Goal: Book appointment/travel/reservation: Book appointment/travel/reservation

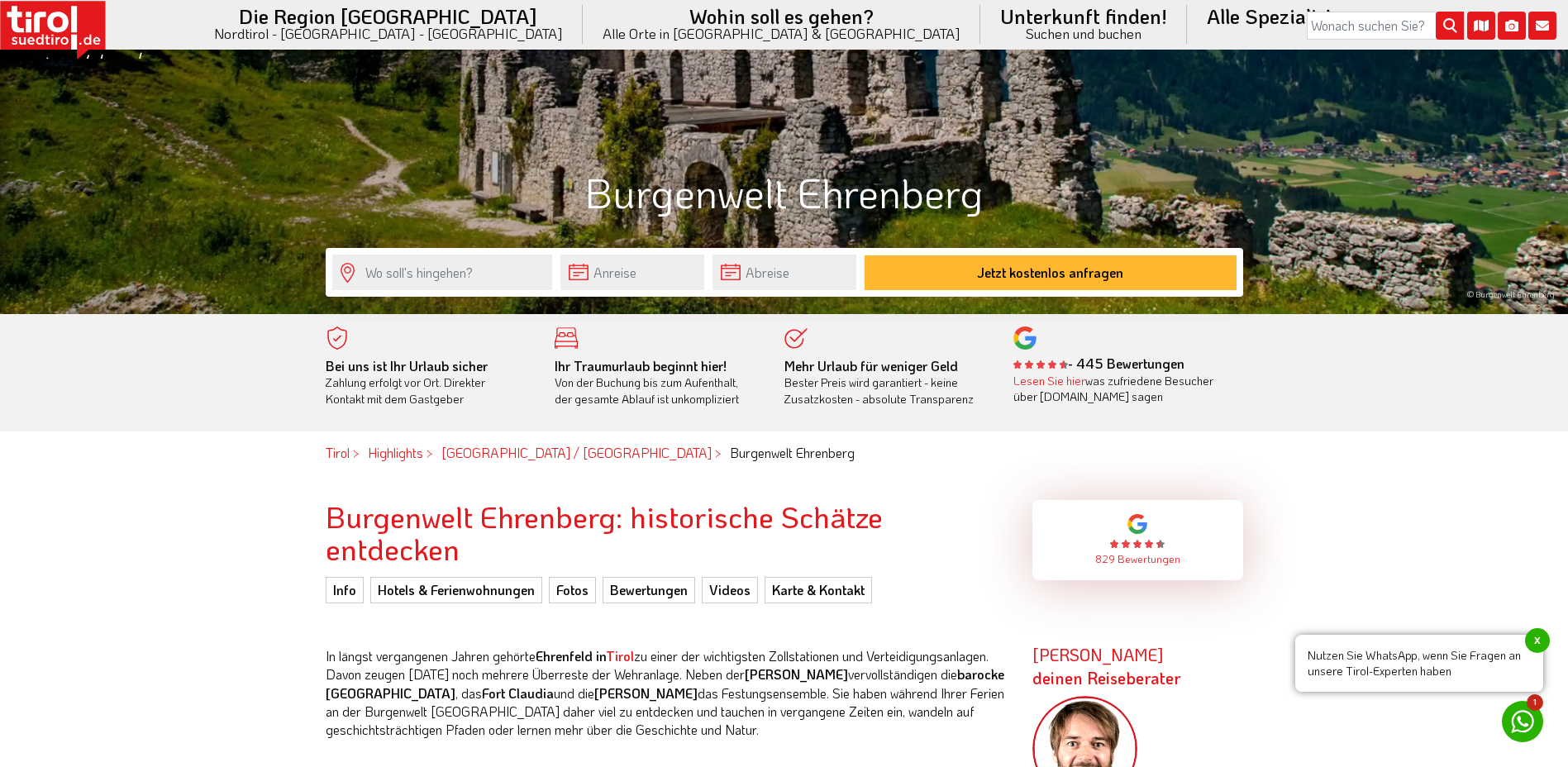
scroll to position [413, 0]
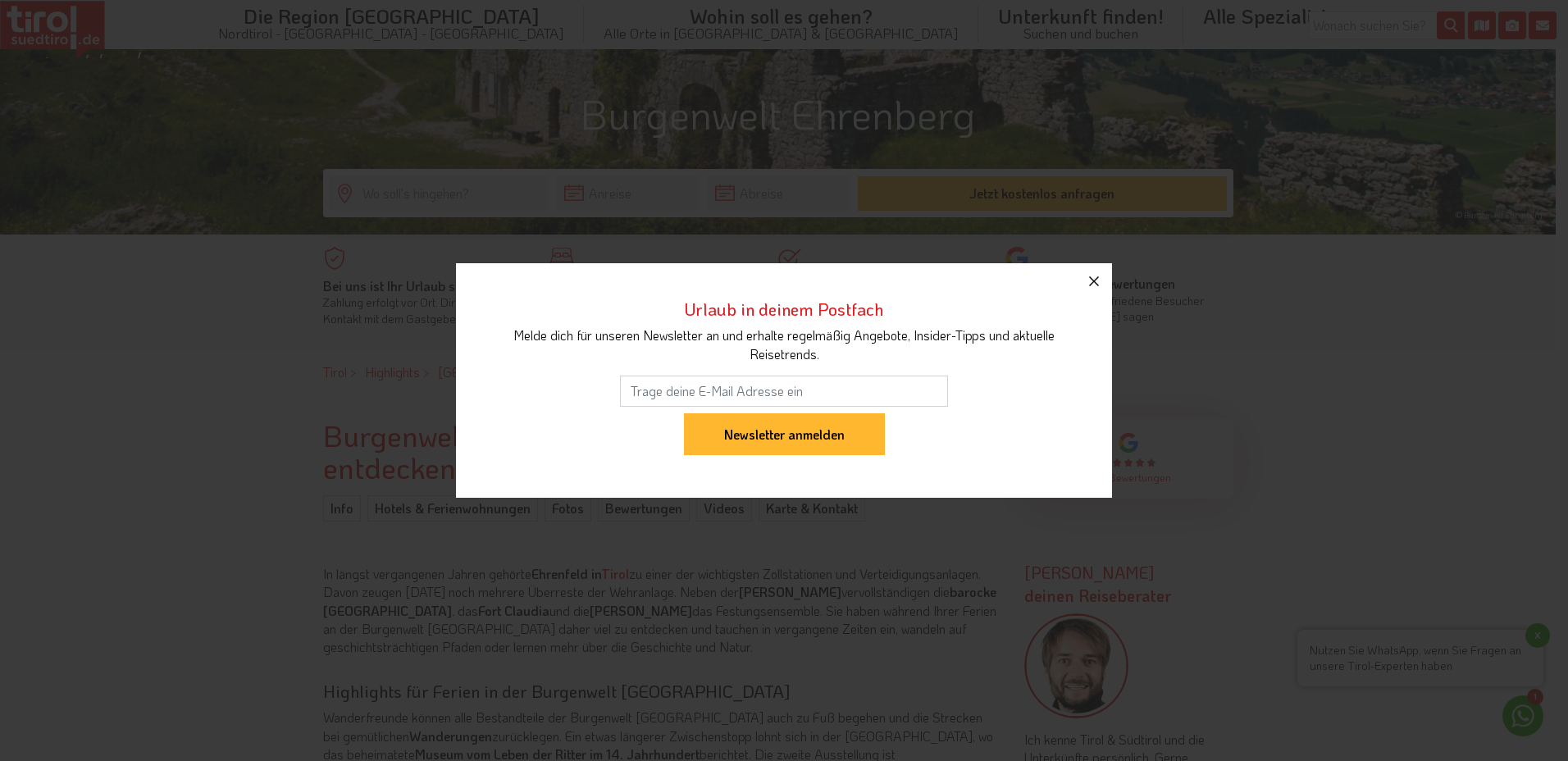
click at [1092, 282] on icon "button" at bounding box center [1094, 281] width 10 height 10
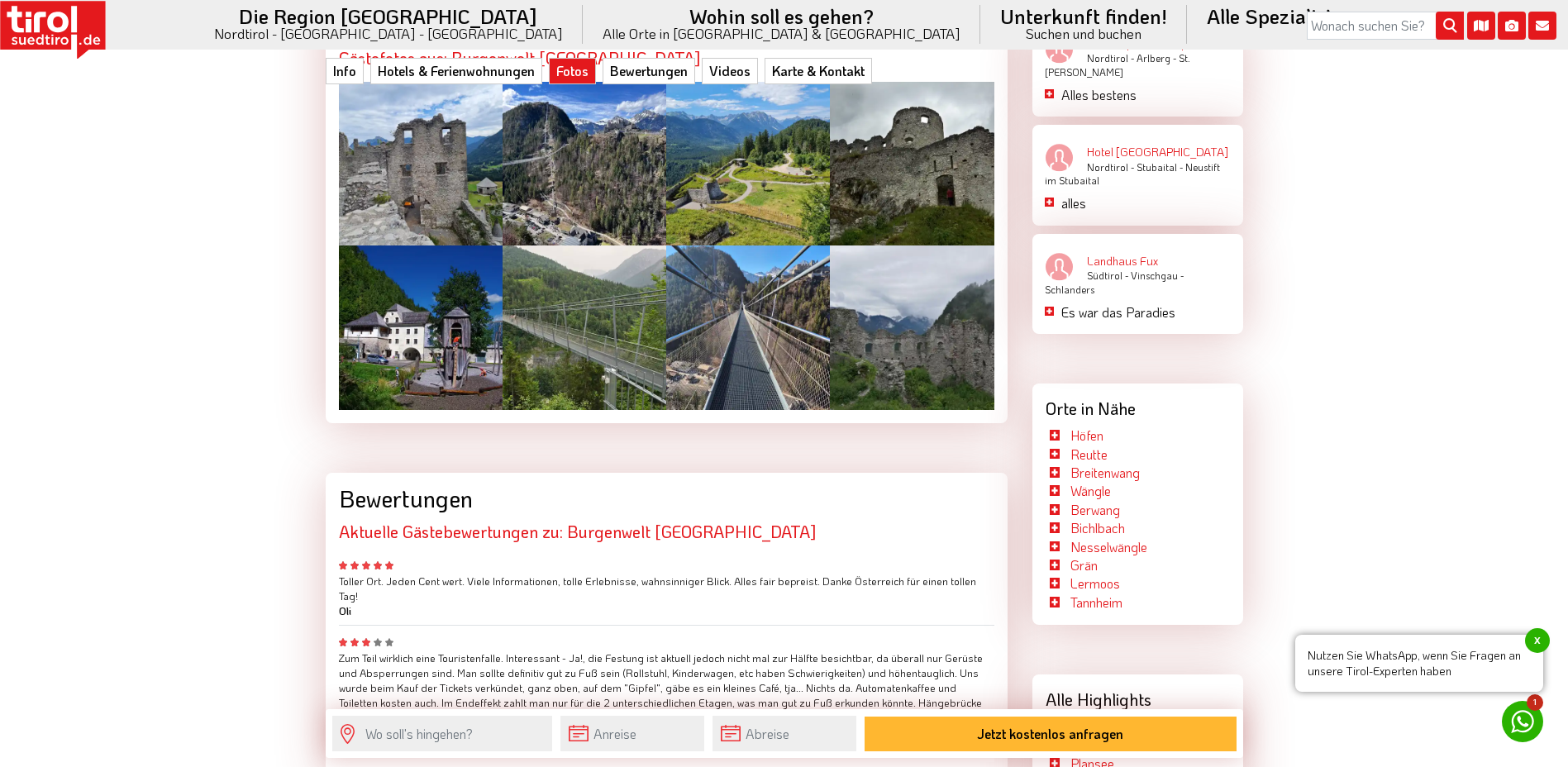
scroll to position [2891, 0]
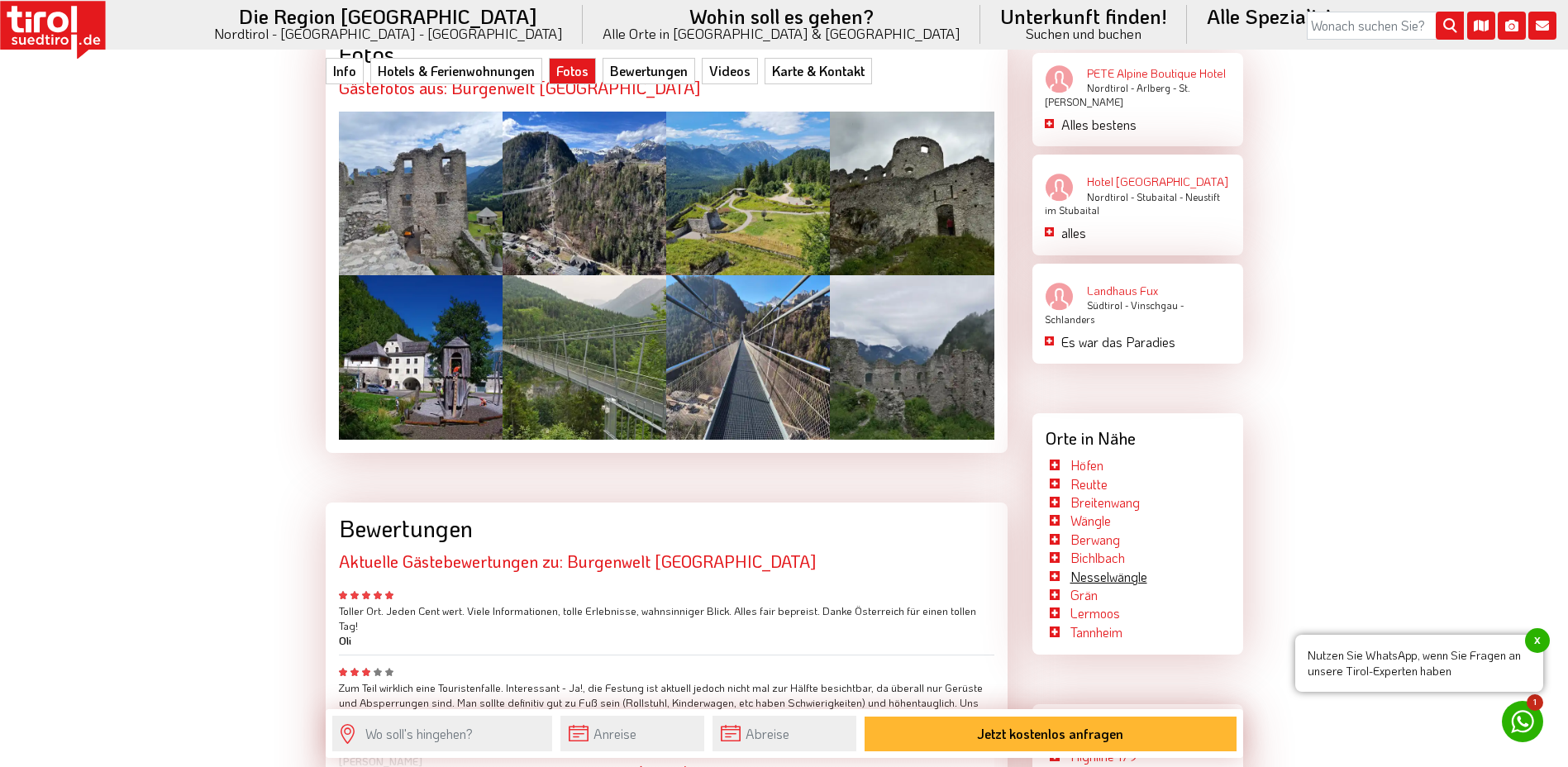
click at [1105, 568] on link "Nesselwängle" at bounding box center [1108, 576] width 76 height 18
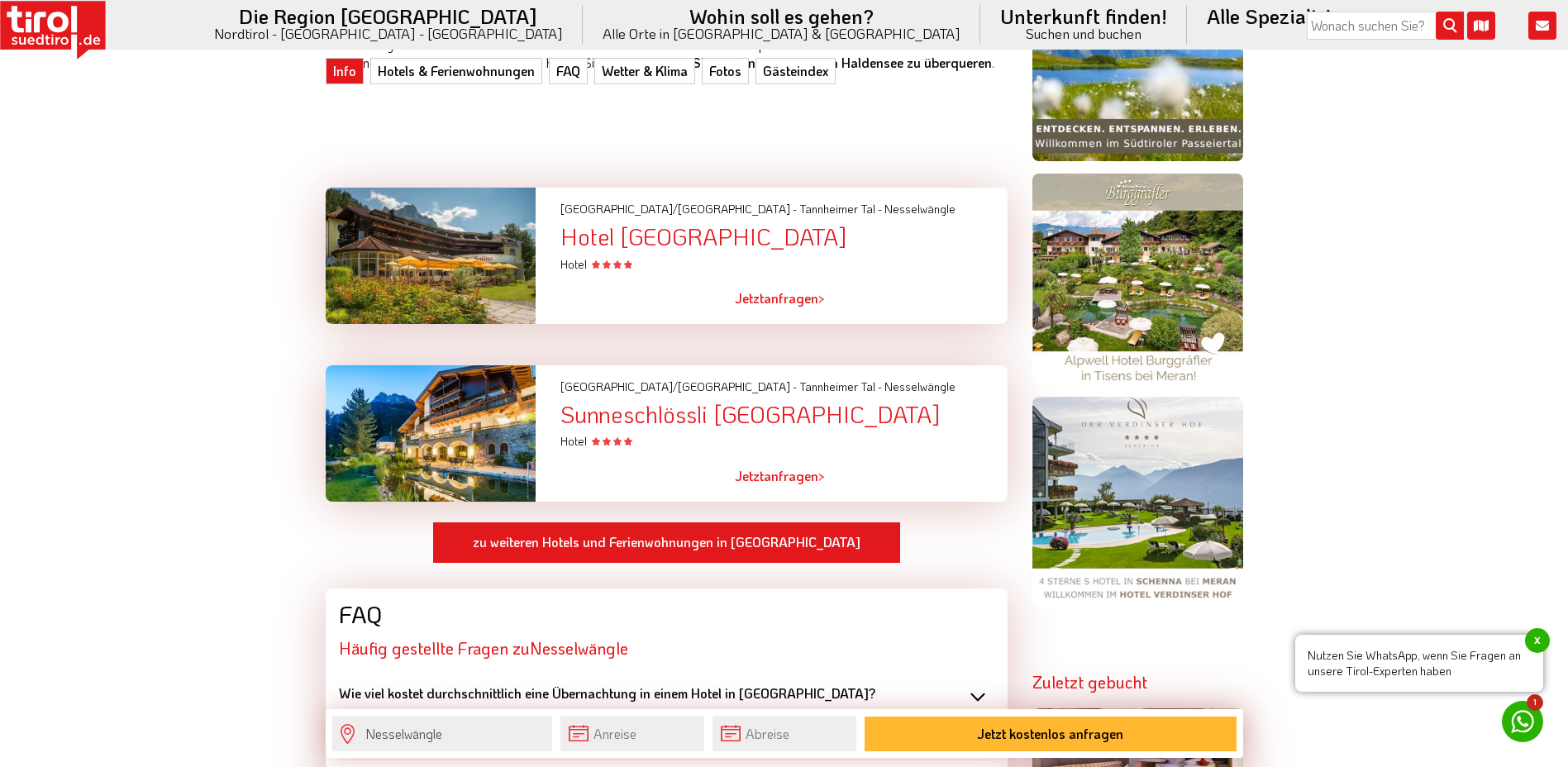
scroll to position [1405, 0]
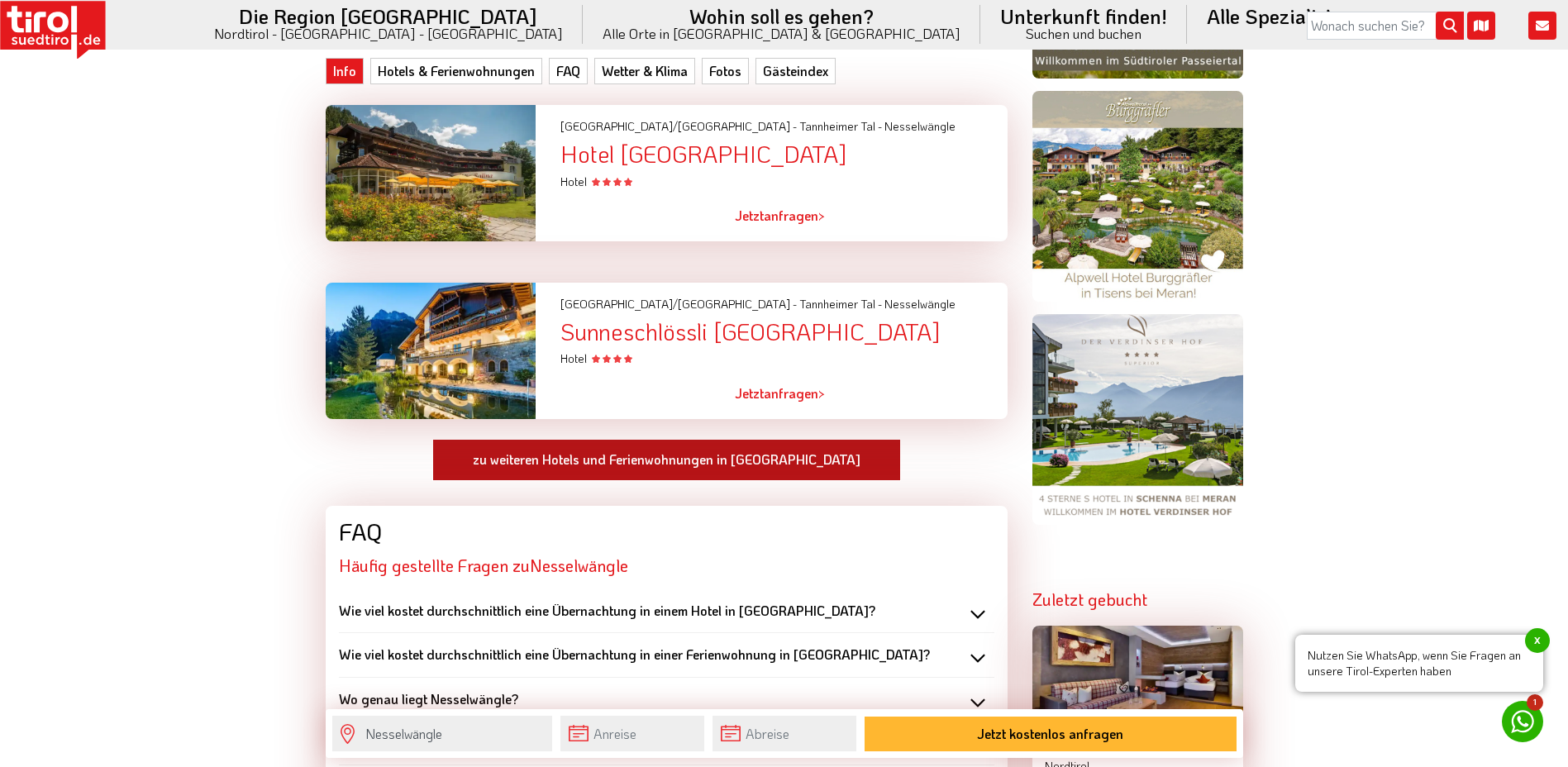
click at [652, 463] on link "zu weiteren Hotels und Ferienwohnungen in Nesselwängle" at bounding box center [666, 459] width 468 height 43
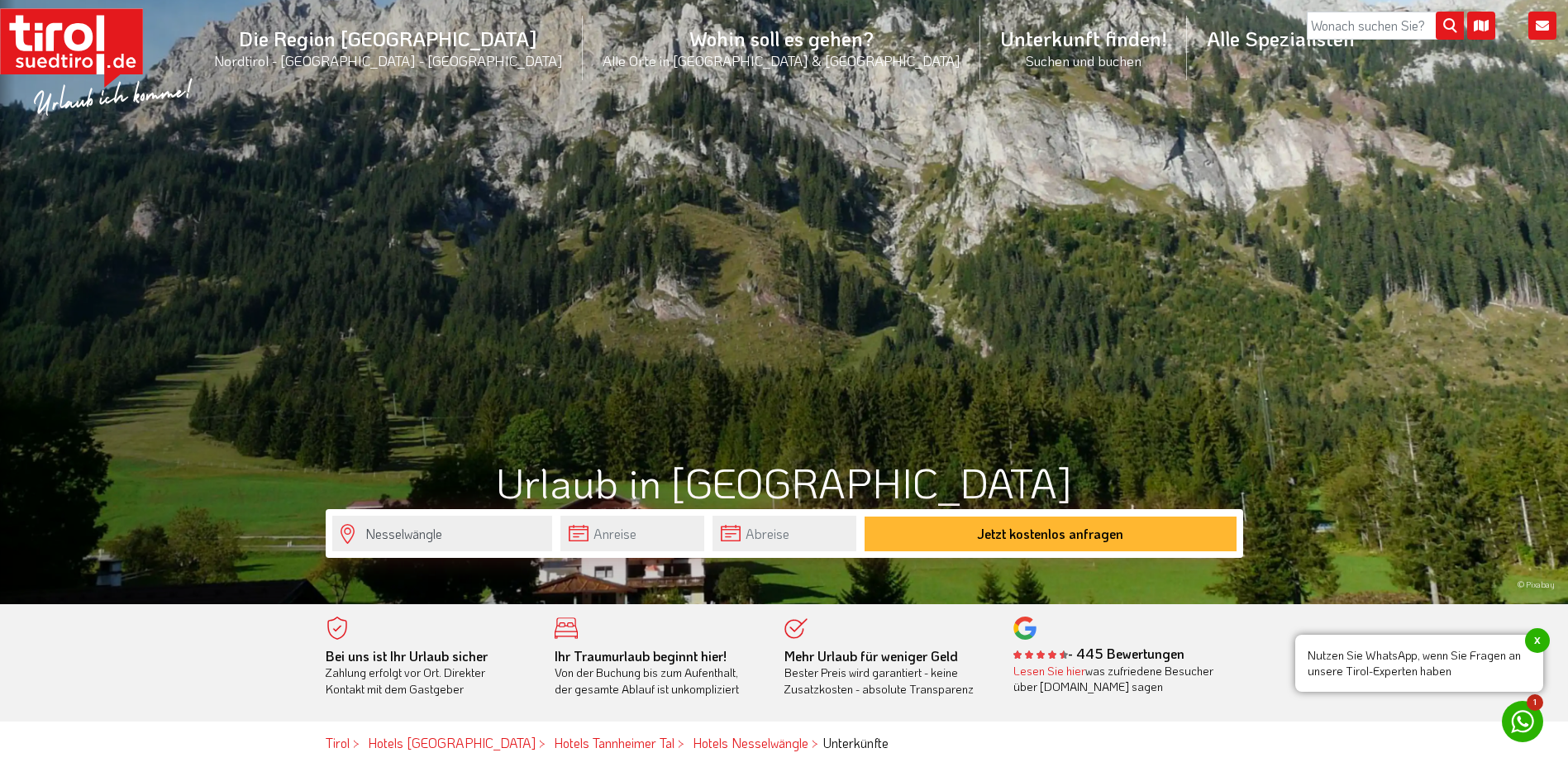
scroll to position [83, 0]
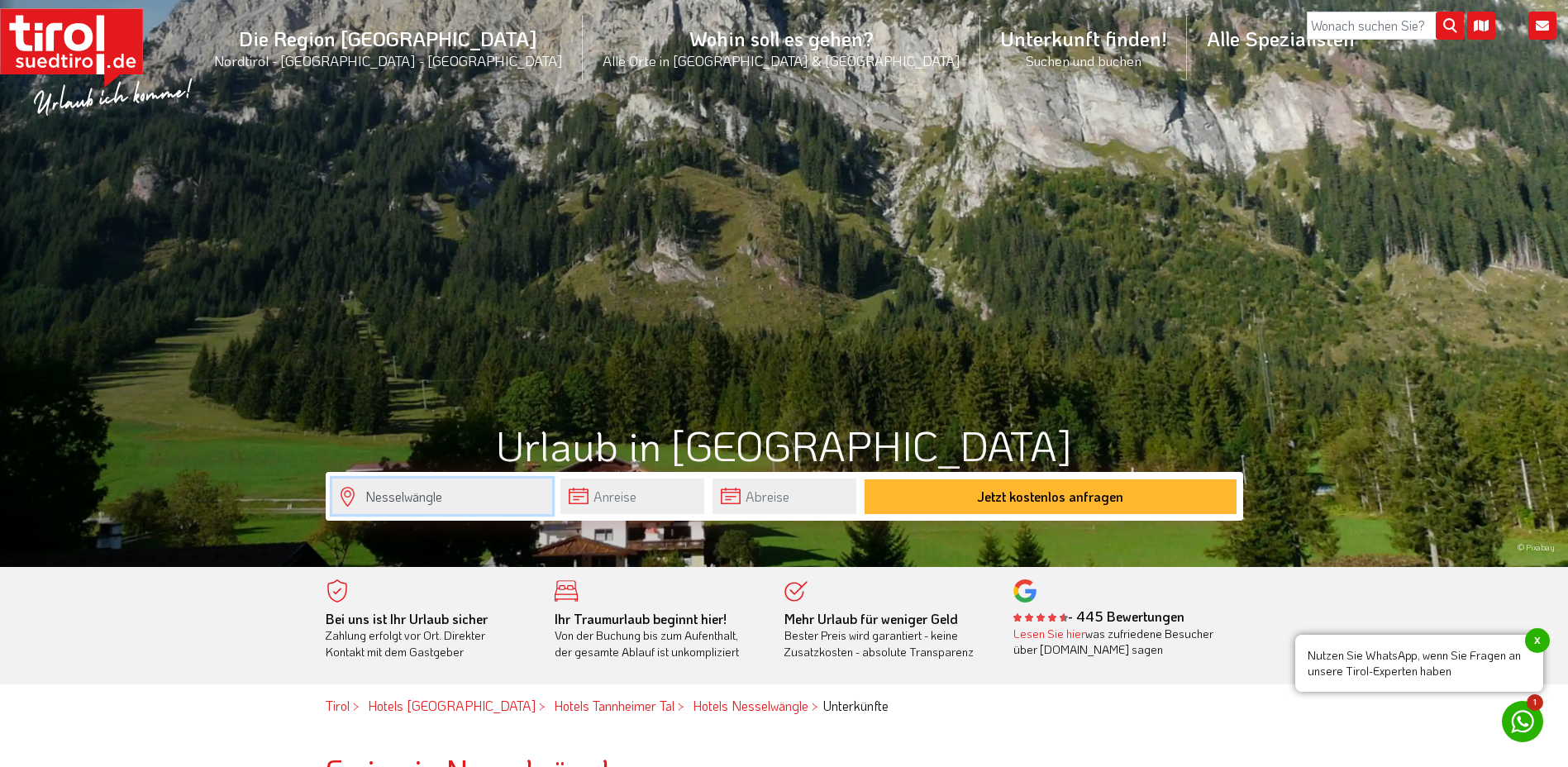
click at [489, 501] on input "Nesselwängle" at bounding box center [442, 496] width 220 height 35
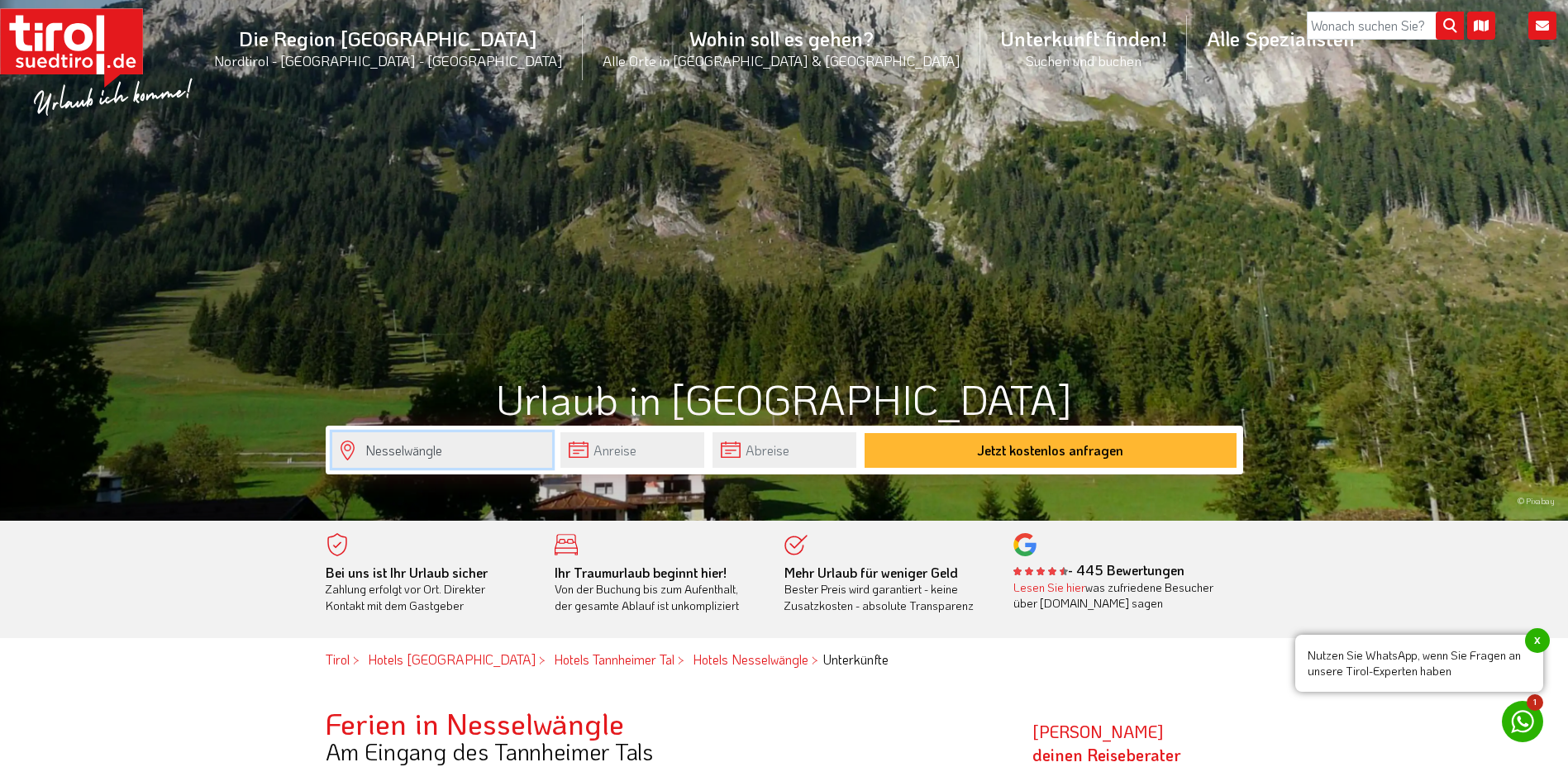
scroll to position [0, 0]
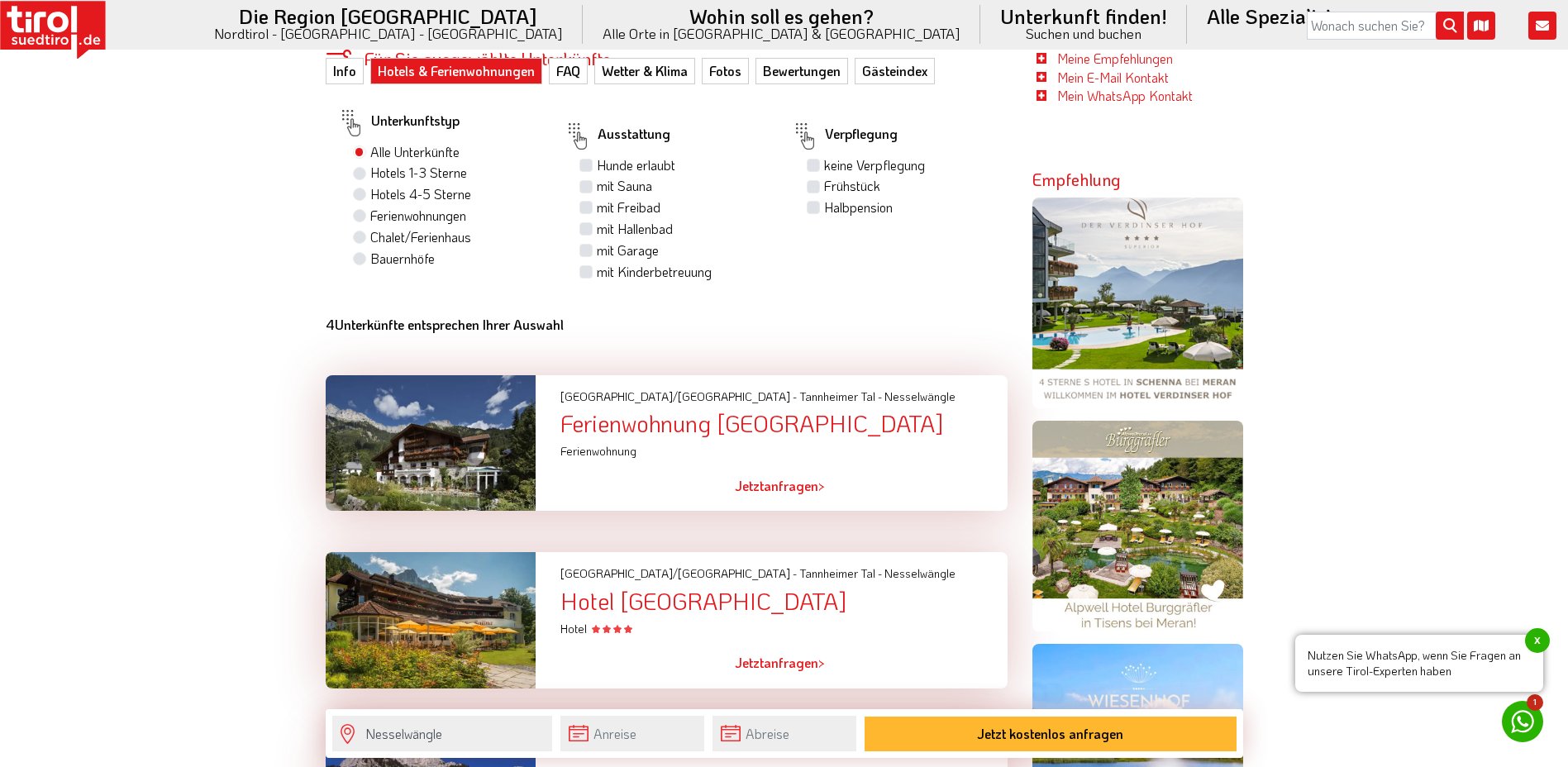
scroll to position [1074, 0]
click at [597, 168] on label "Hunde erlaubt" at bounding box center [635, 164] width 78 height 18
click at [588, 168] on input "Hunde erlaubt" at bounding box center [588, 164] width 11 height 11
checkbox input "true"
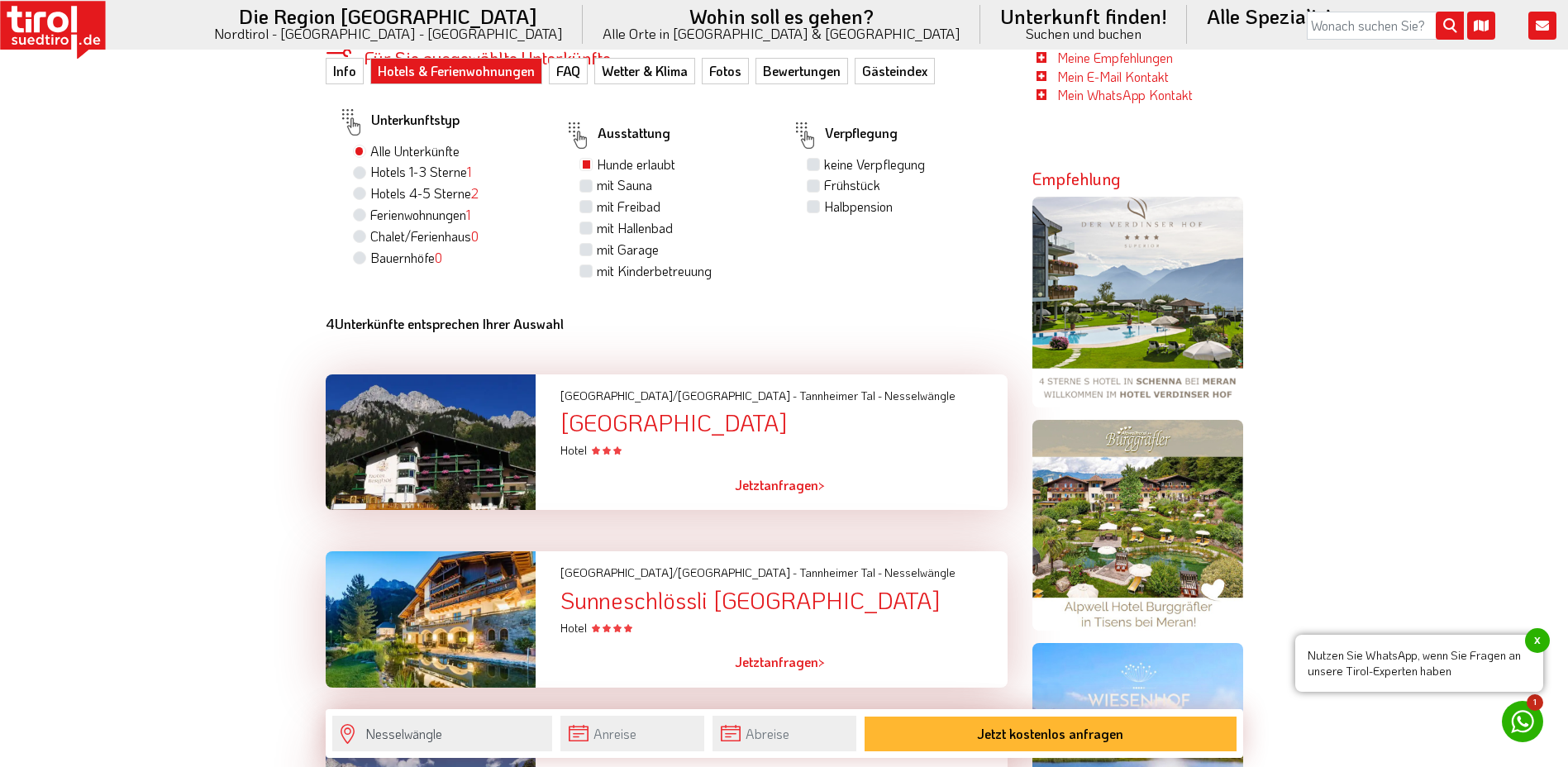
click at [824, 183] on label "Frühstück" at bounding box center [852, 185] width 56 height 18
click at [812, 183] on input "Frühstück" at bounding box center [816, 185] width 11 height 11
checkbox input "true"
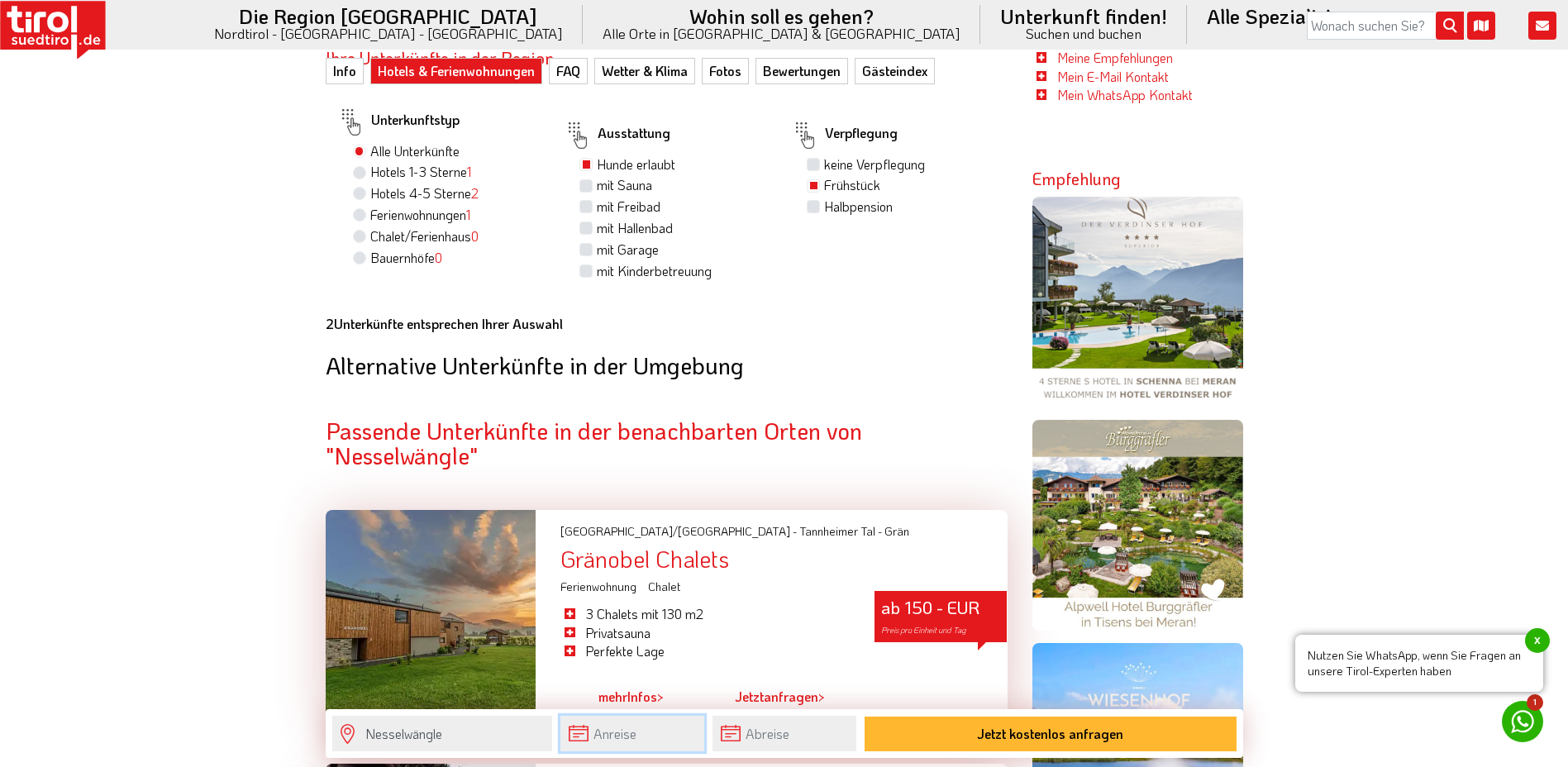
click at [581, 734] on input "text" at bounding box center [633, 733] width 144 height 35
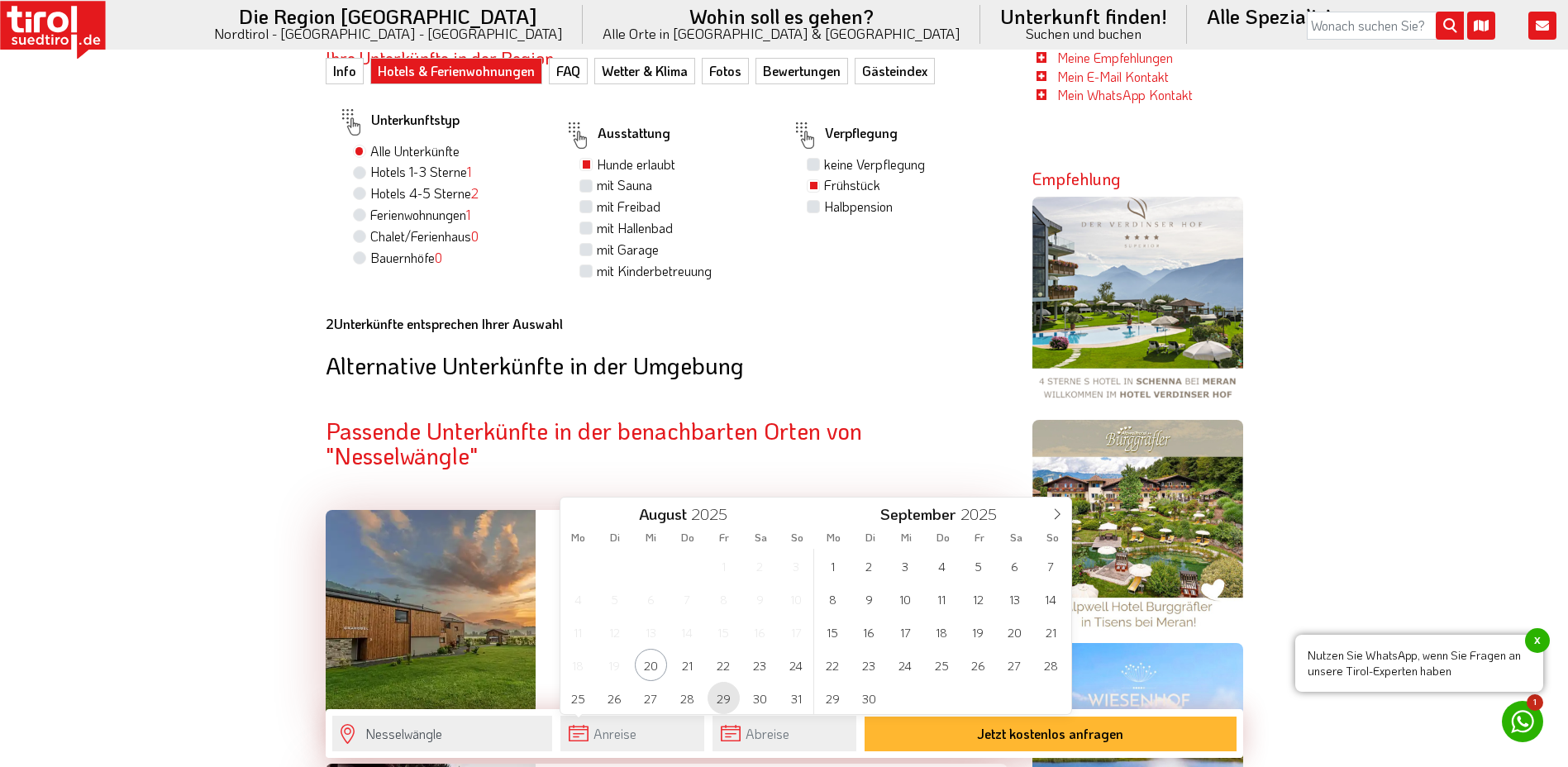
click at [724, 698] on span "29" at bounding box center [723, 698] width 33 height 33
click at [800, 734] on input "text" at bounding box center [785, 733] width 144 height 35
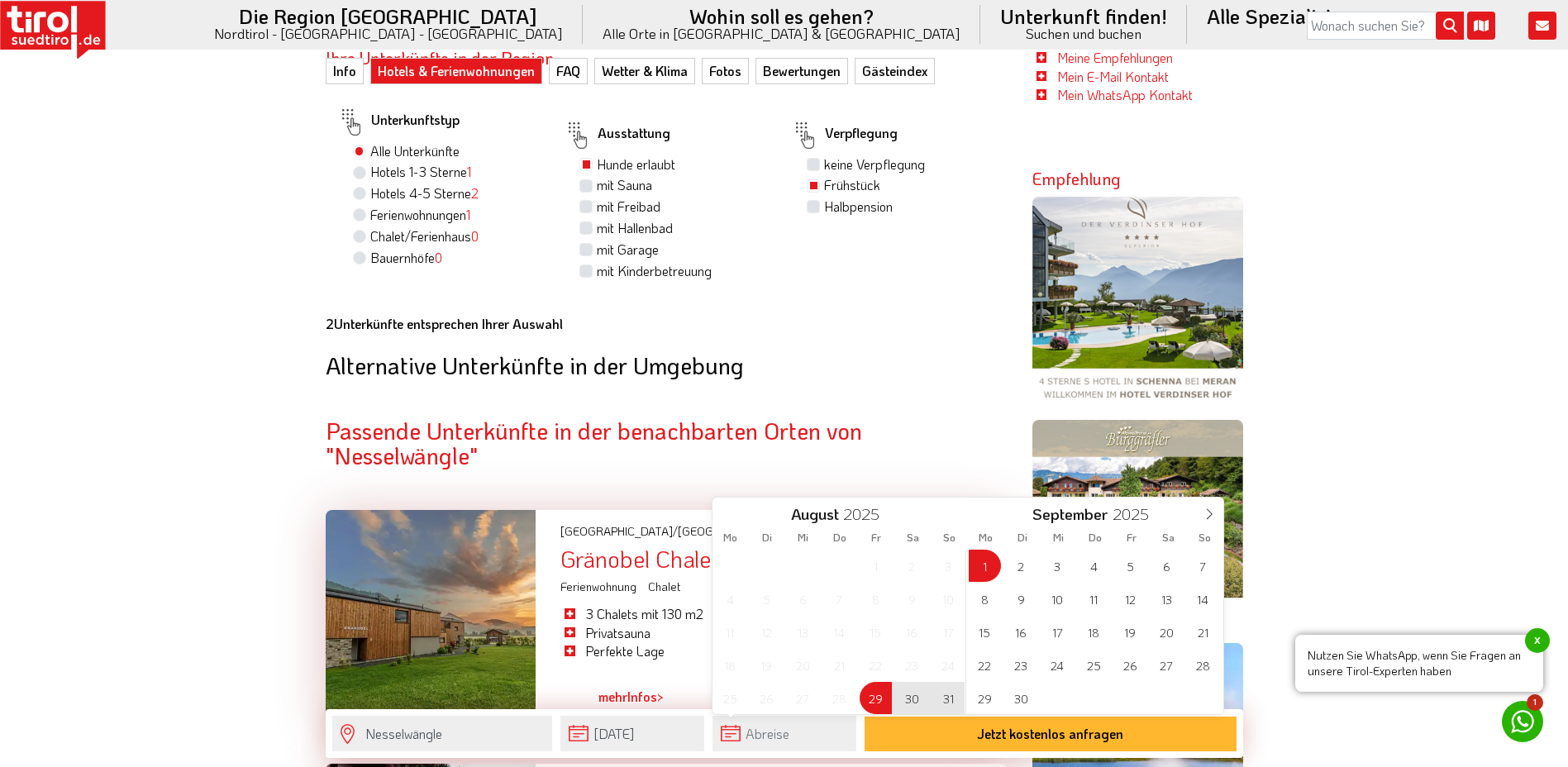
click at [991, 564] on span "1" at bounding box center [984, 565] width 33 height 33
type input "[DATE]"
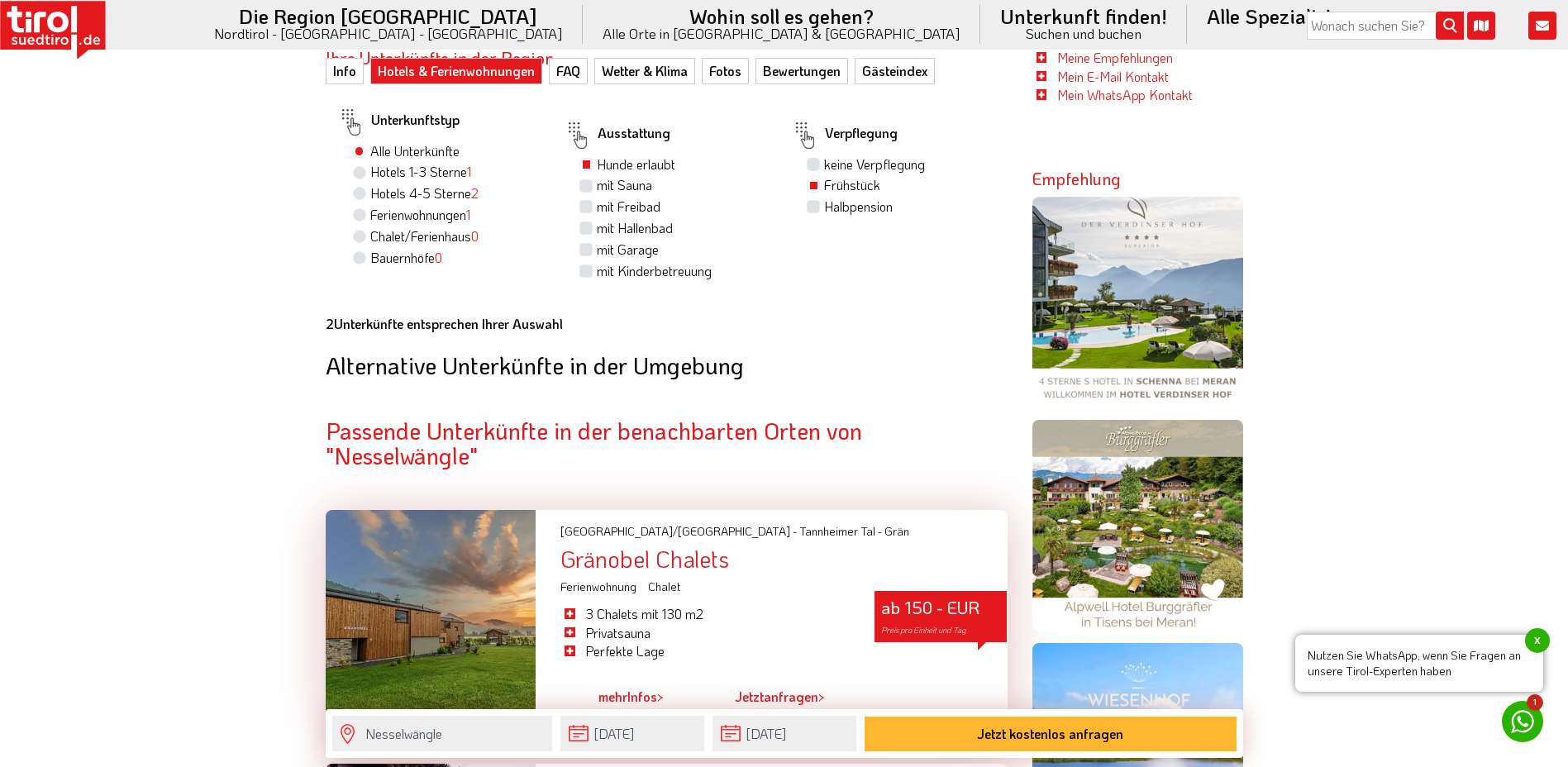
click at [773, 694] on link "Jetzt anfragen >" at bounding box center [780, 696] width 90 height 38
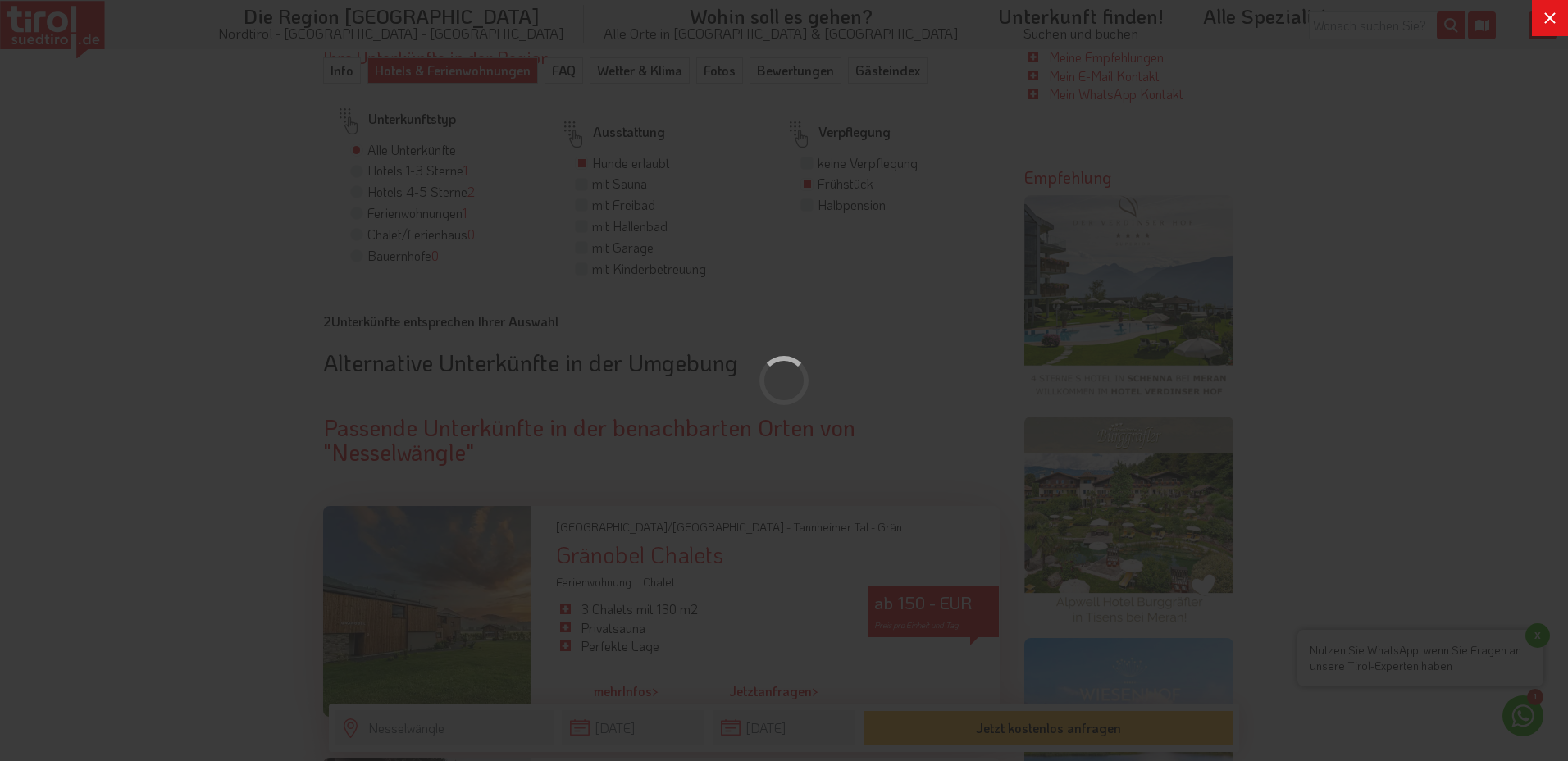
scroll to position [0, 0]
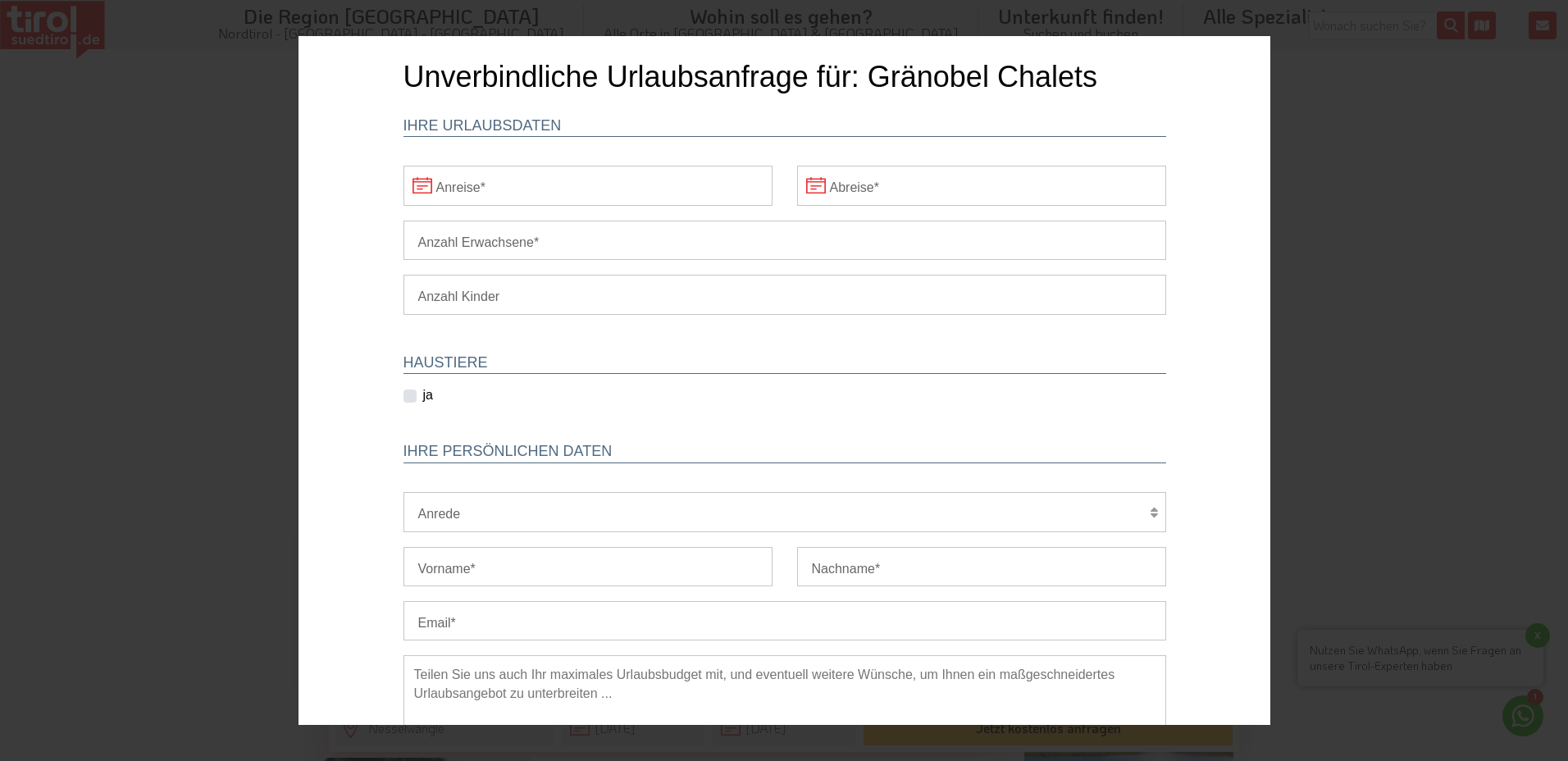
click at [409, 399] on div "ja" at bounding box center [423, 396] width 41 height 20
click at [422, 396] on label "ja" at bounding box center [426, 395] width 10 height 18
click at [406, 396] on input "ja" at bounding box center [426, 396] width 41 height 10
checkbox input "true"
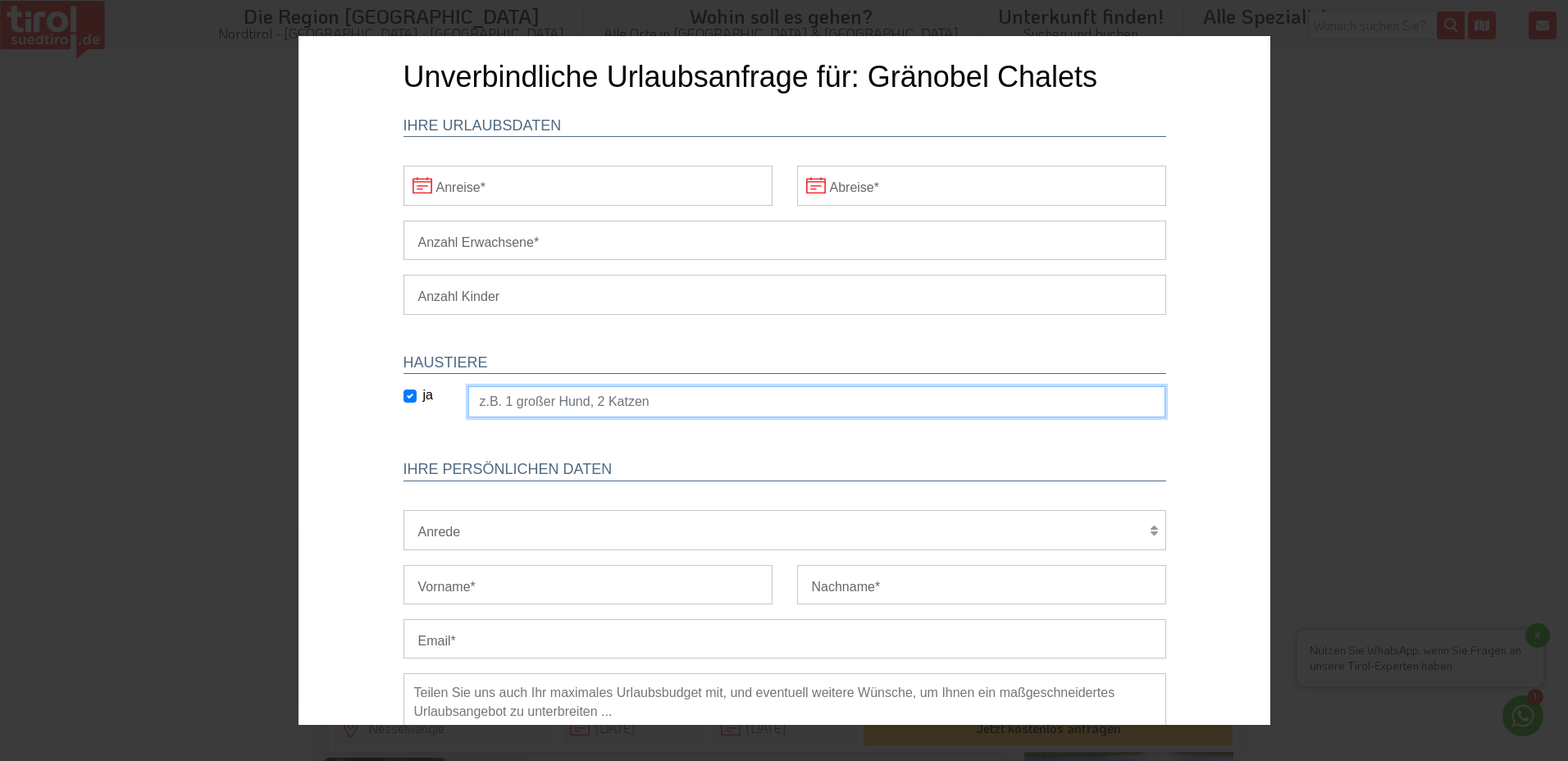
click at [671, 402] on input "text" at bounding box center [815, 402] width 697 height 31
click at [807, 401] on input "text" at bounding box center [815, 402] width 697 height 31
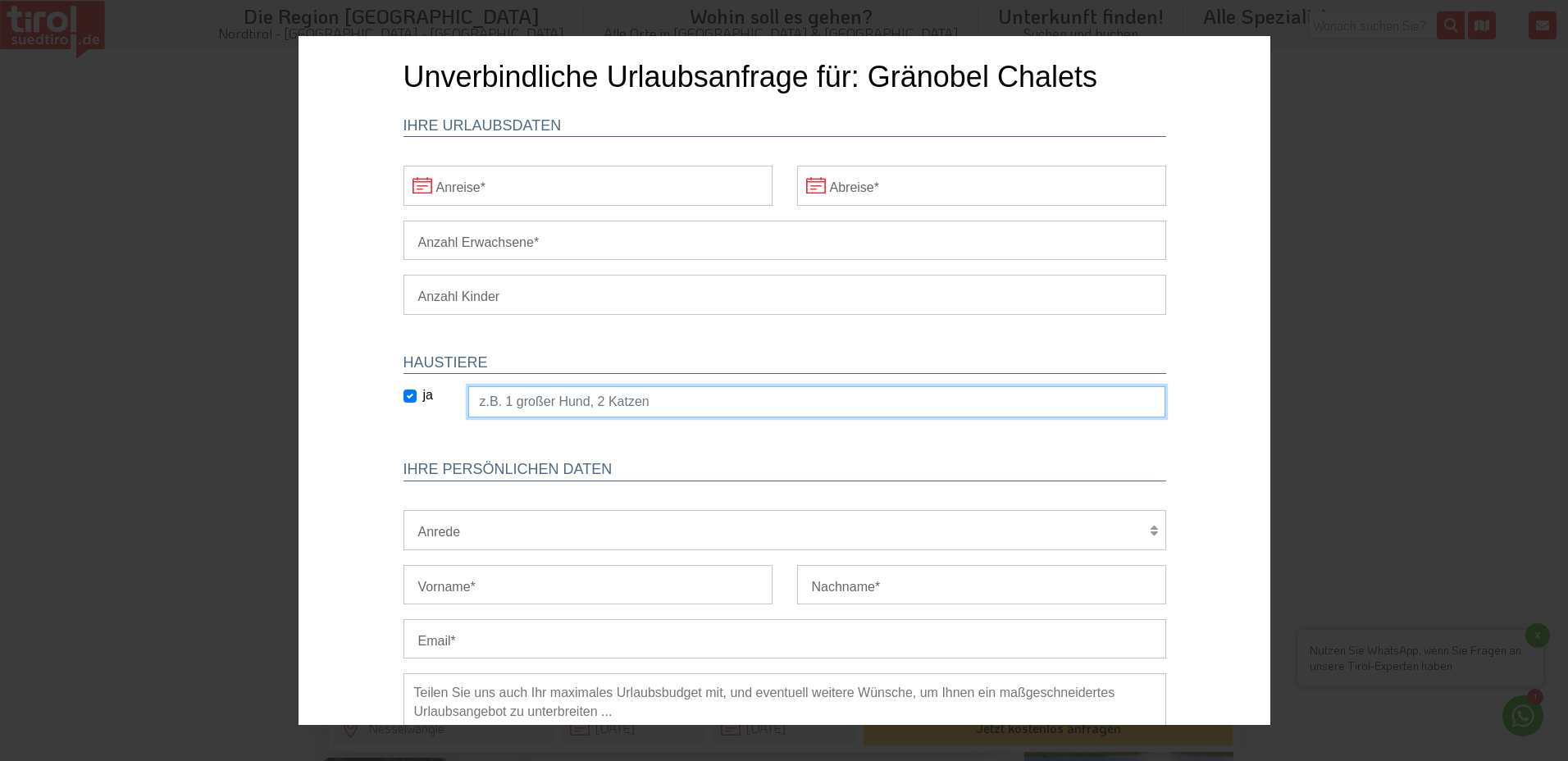
click at [807, 401] on input "text" at bounding box center [815, 402] width 697 height 31
click at [593, 242] on input "Anzahl Erwachsene" at bounding box center [784, 240] width 762 height 39
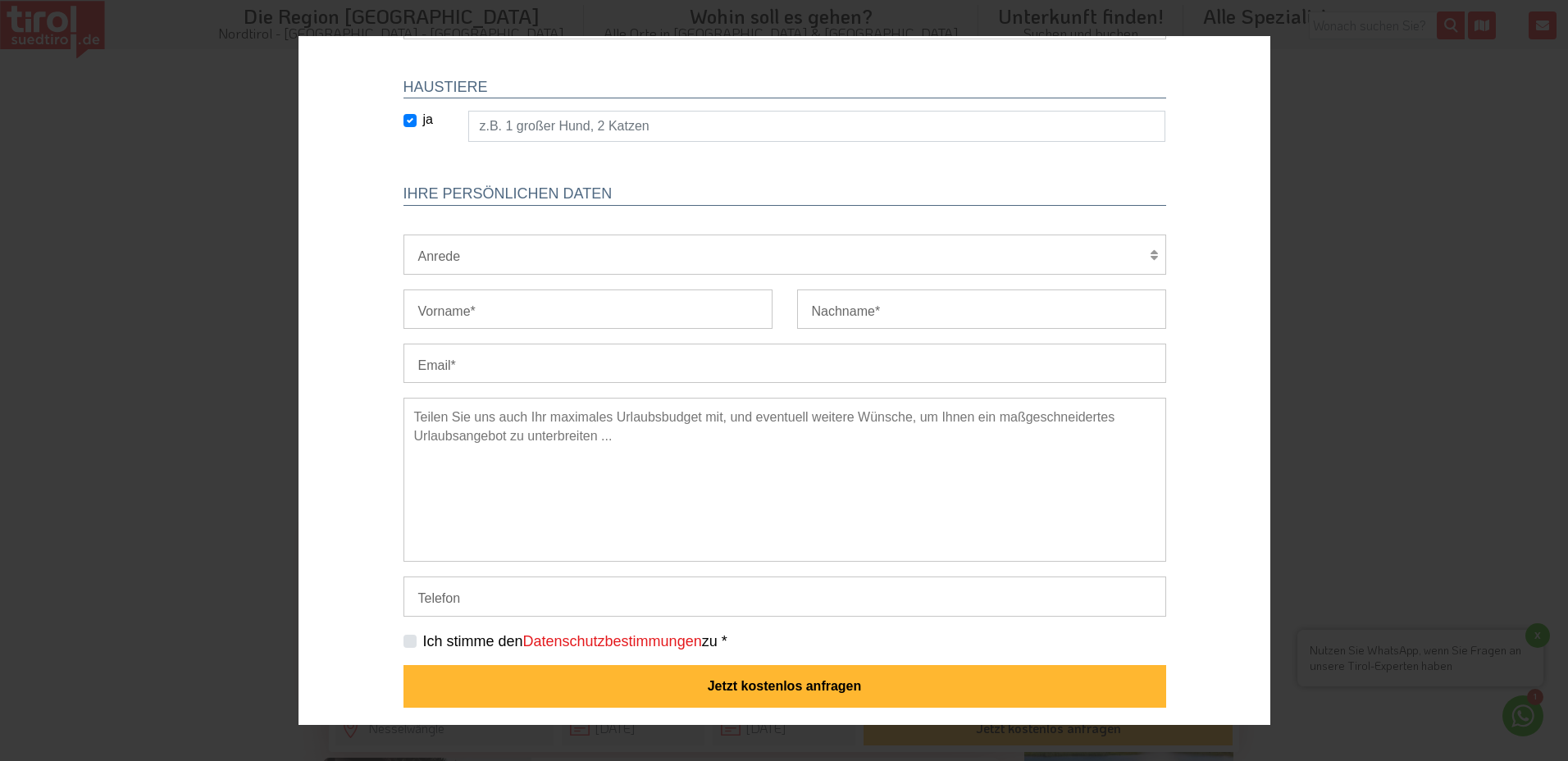
scroll to position [276, 0]
type input "2"
click at [422, 643] on label "Ich stimme den Datenschutzbestimmungen zu *" at bounding box center [574, 641] width 304 height 21
click at [406, 643] on input "Ich stimme den Datenschutzbestimmungen zu *" at bounding box center [787, 640] width 762 height 10
checkbox input "true"
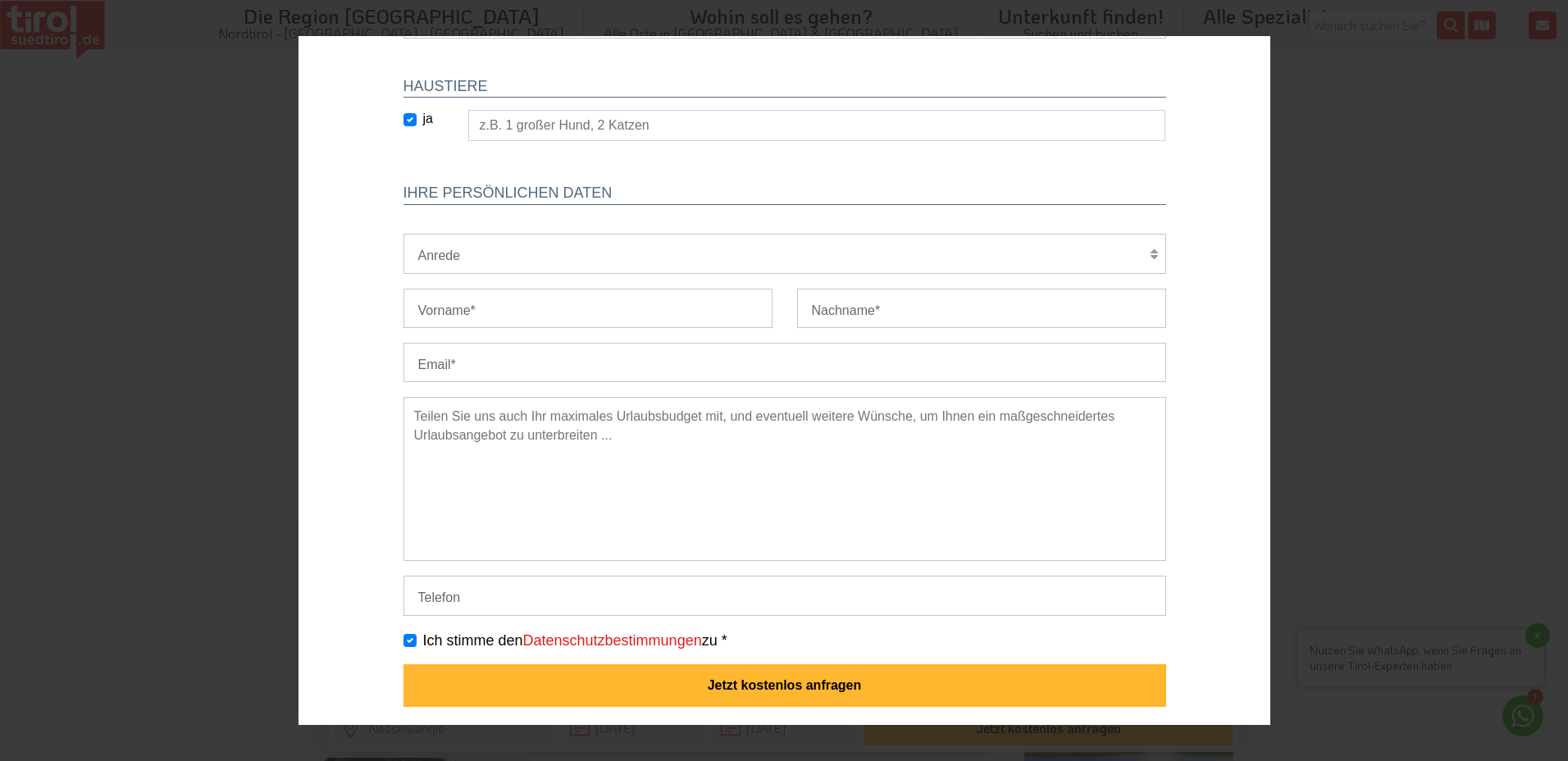
click at [827, 680] on button "Jetzt kostenlos anfragen" at bounding box center [784, 685] width 762 height 43
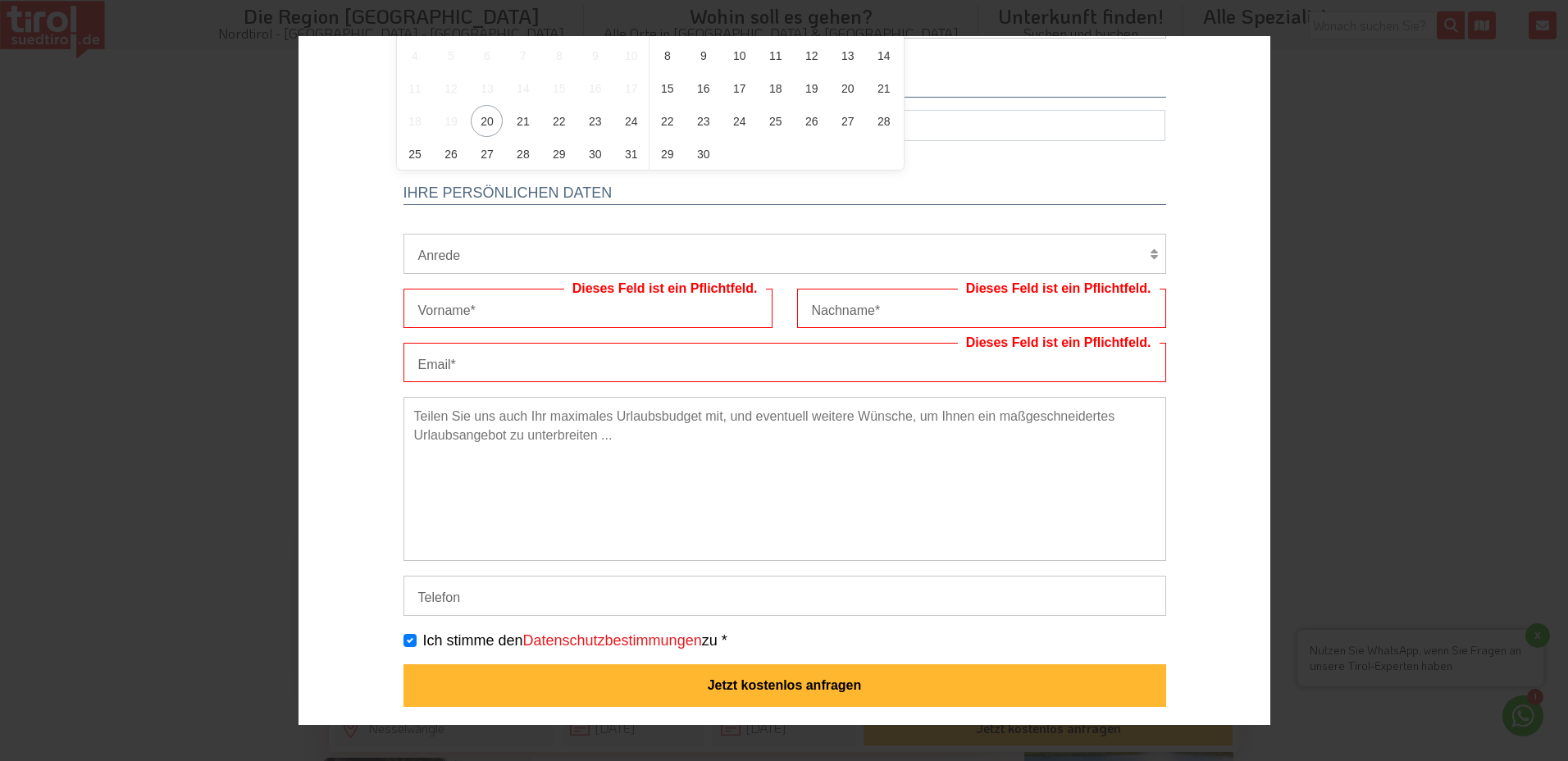
scroll to position [0, 0]
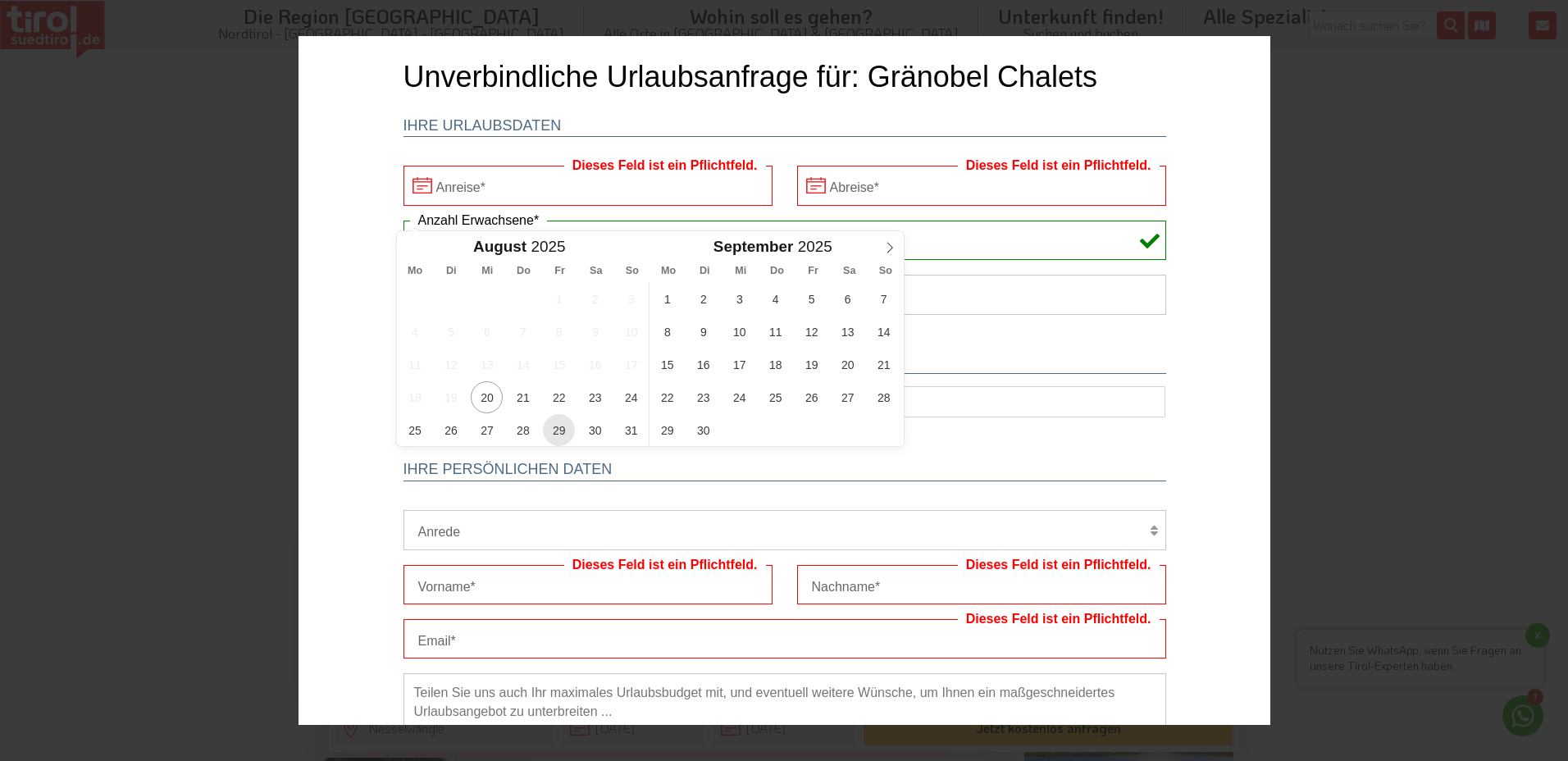
click at [563, 432] on span "29" at bounding box center [558, 430] width 32 height 32
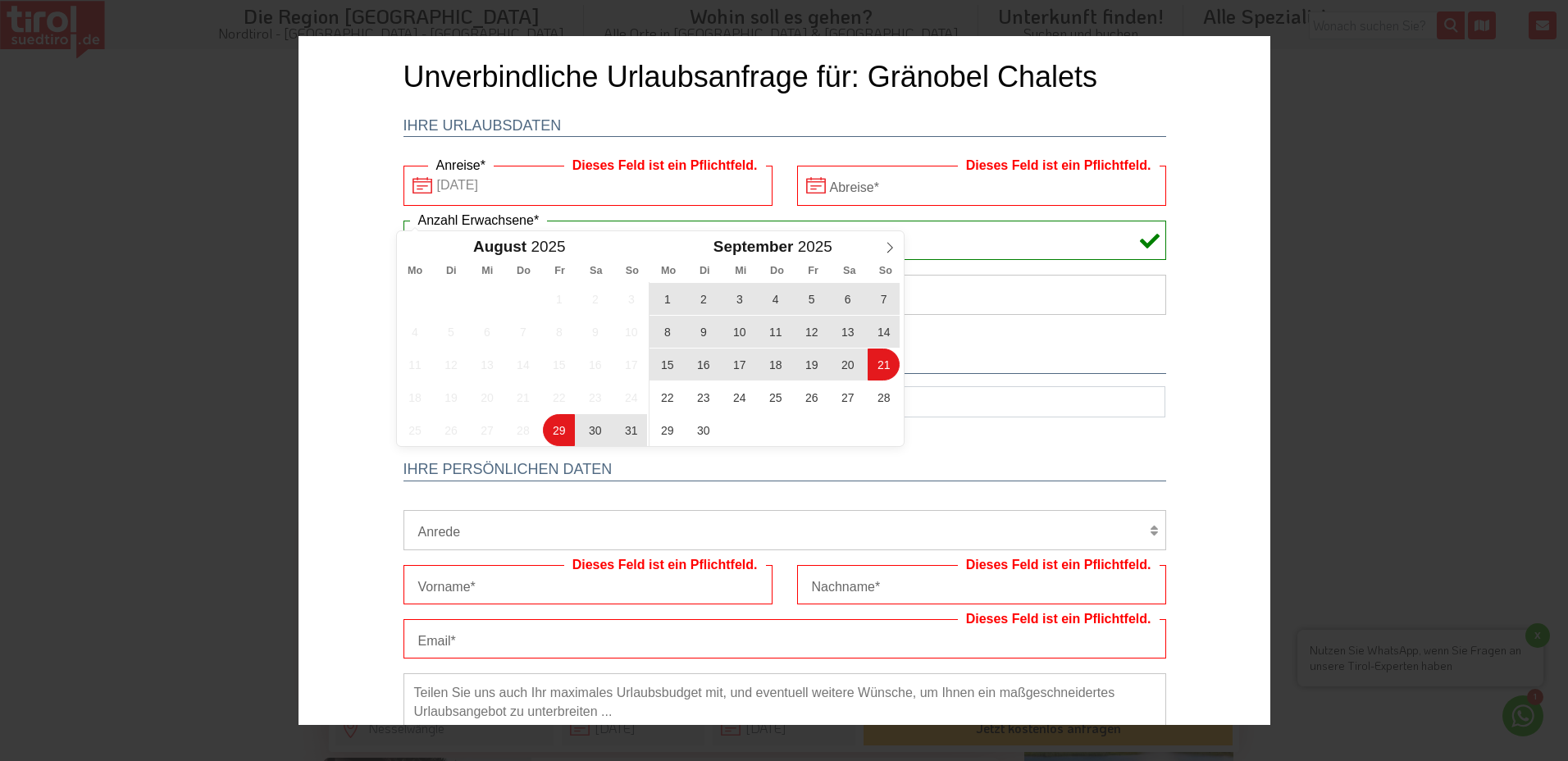
click at [926, 188] on input "Dieses Feld ist ein Pflichtfeld." at bounding box center [980, 185] width 369 height 39
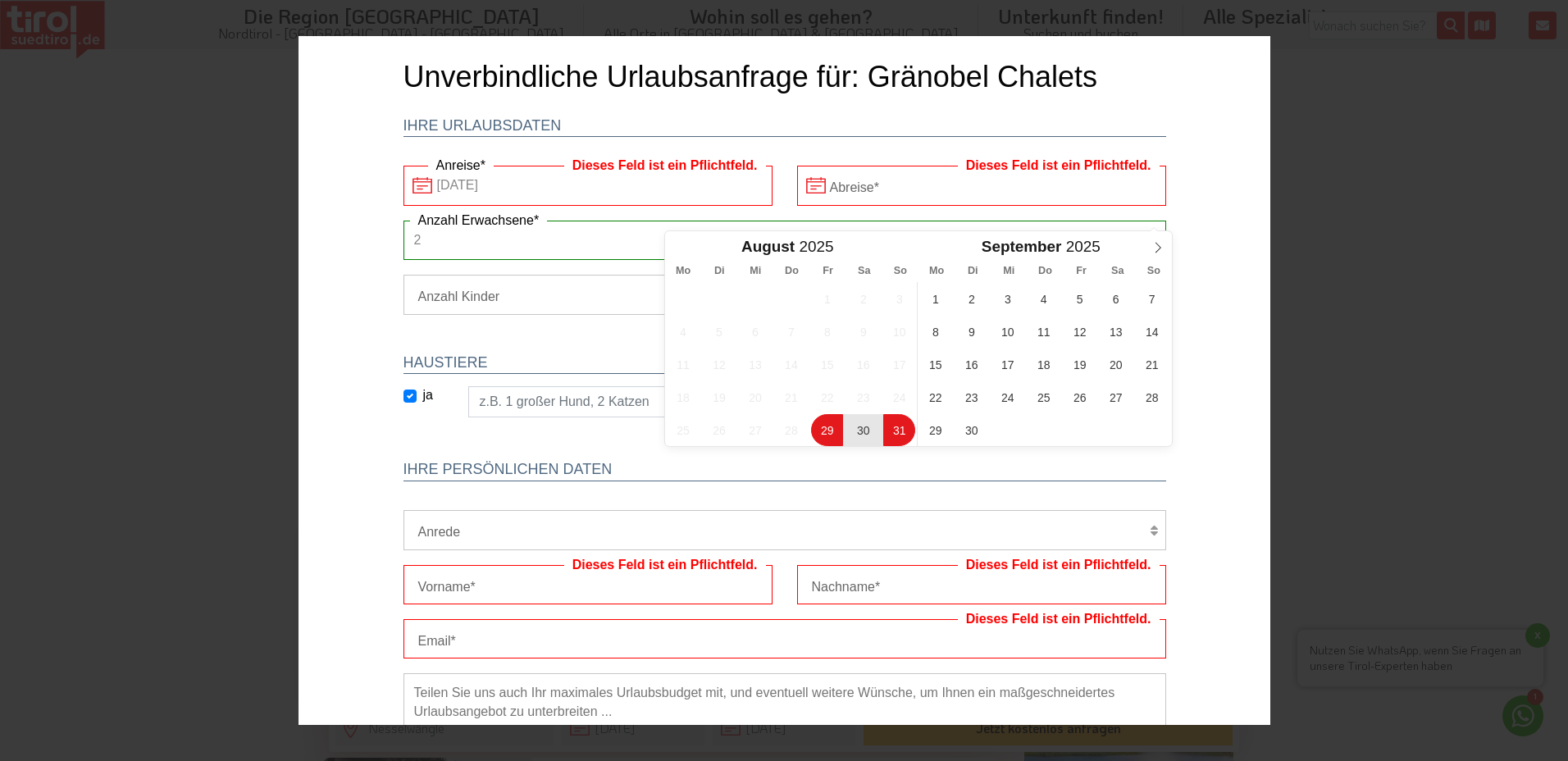
click at [888, 431] on span "31" at bounding box center [898, 430] width 32 height 32
type input "[DATE]"
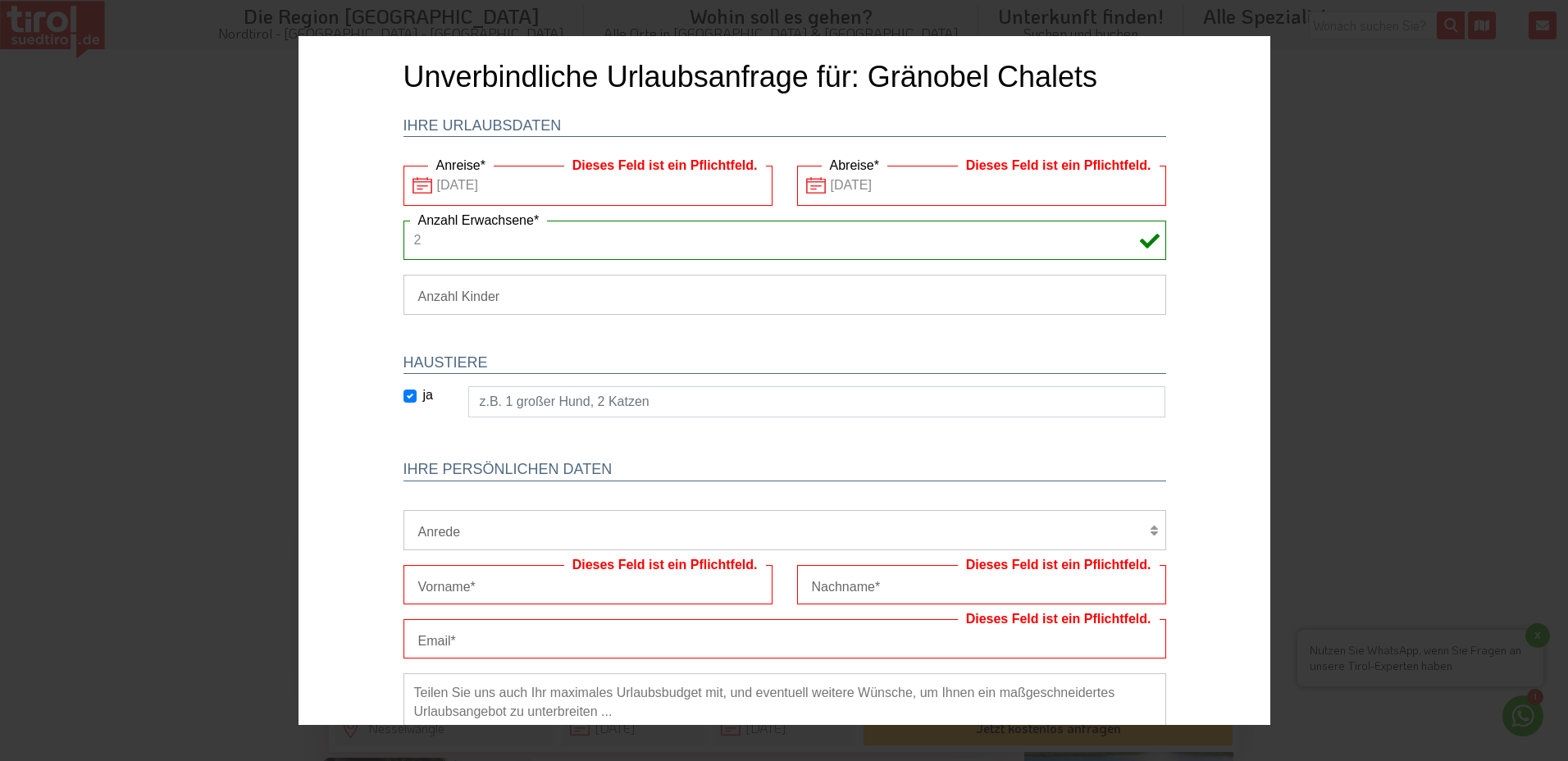
click at [902, 189] on input "[DATE]" at bounding box center [980, 185] width 369 height 39
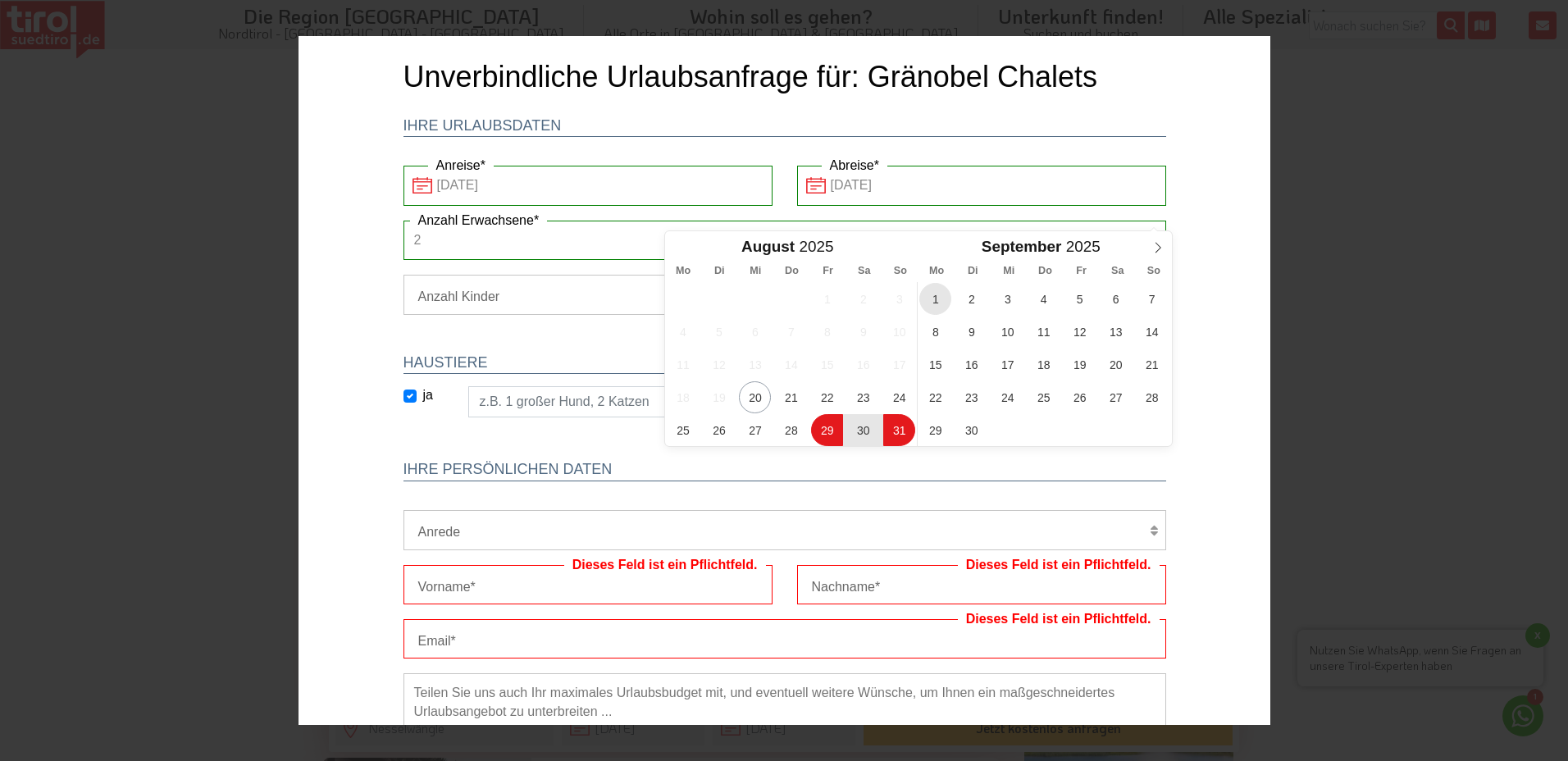
click at [927, 296] on span "1" at bounding box center [934, 298] width 32 height 32
type input "[DATE]"
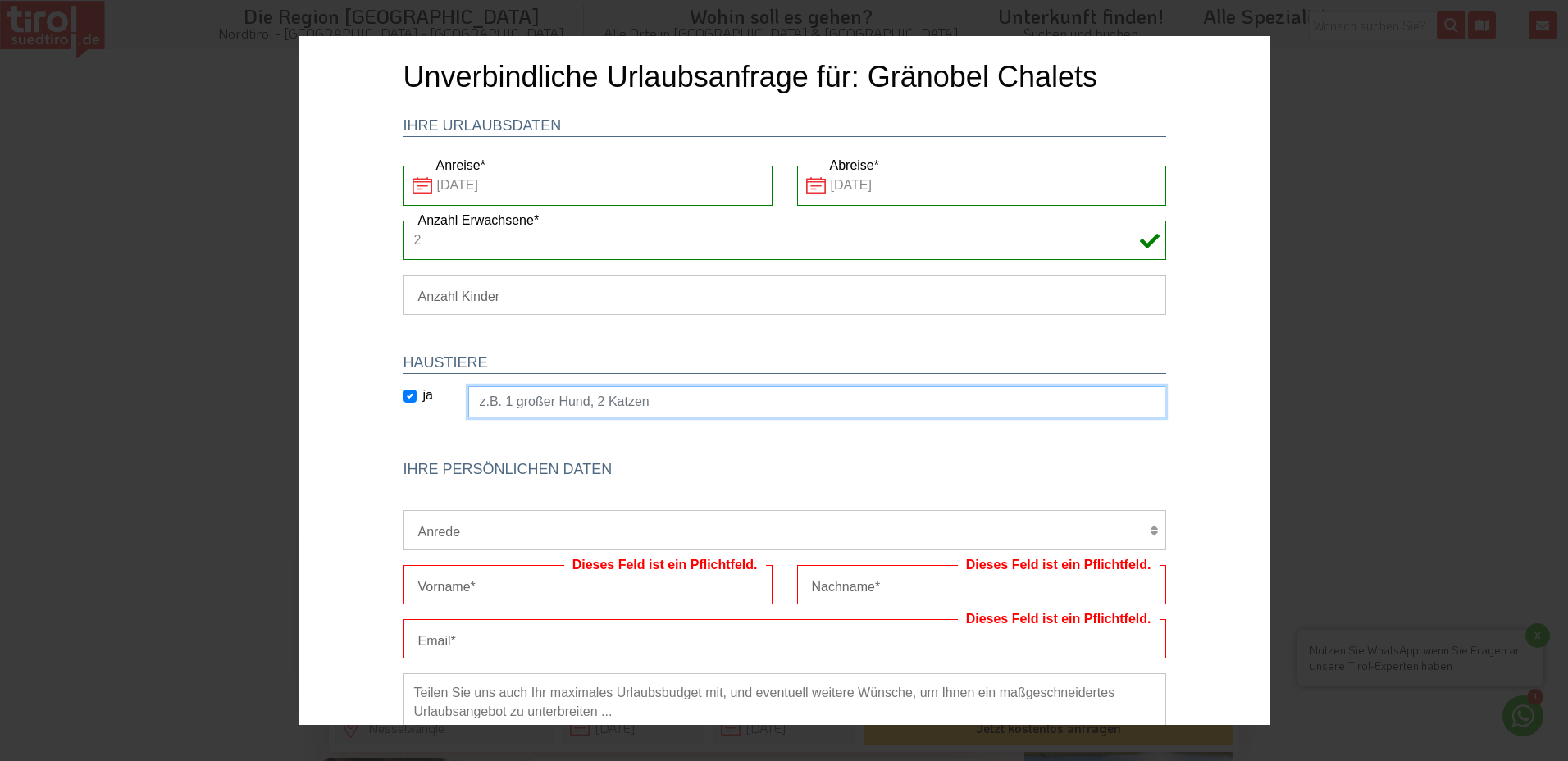
click at [734, 404] on input "text" at bounding box center [815, 402] width 697 height 31
click at [744, 404] on input "text" at bounding box center [815, 402] width 697 height 31
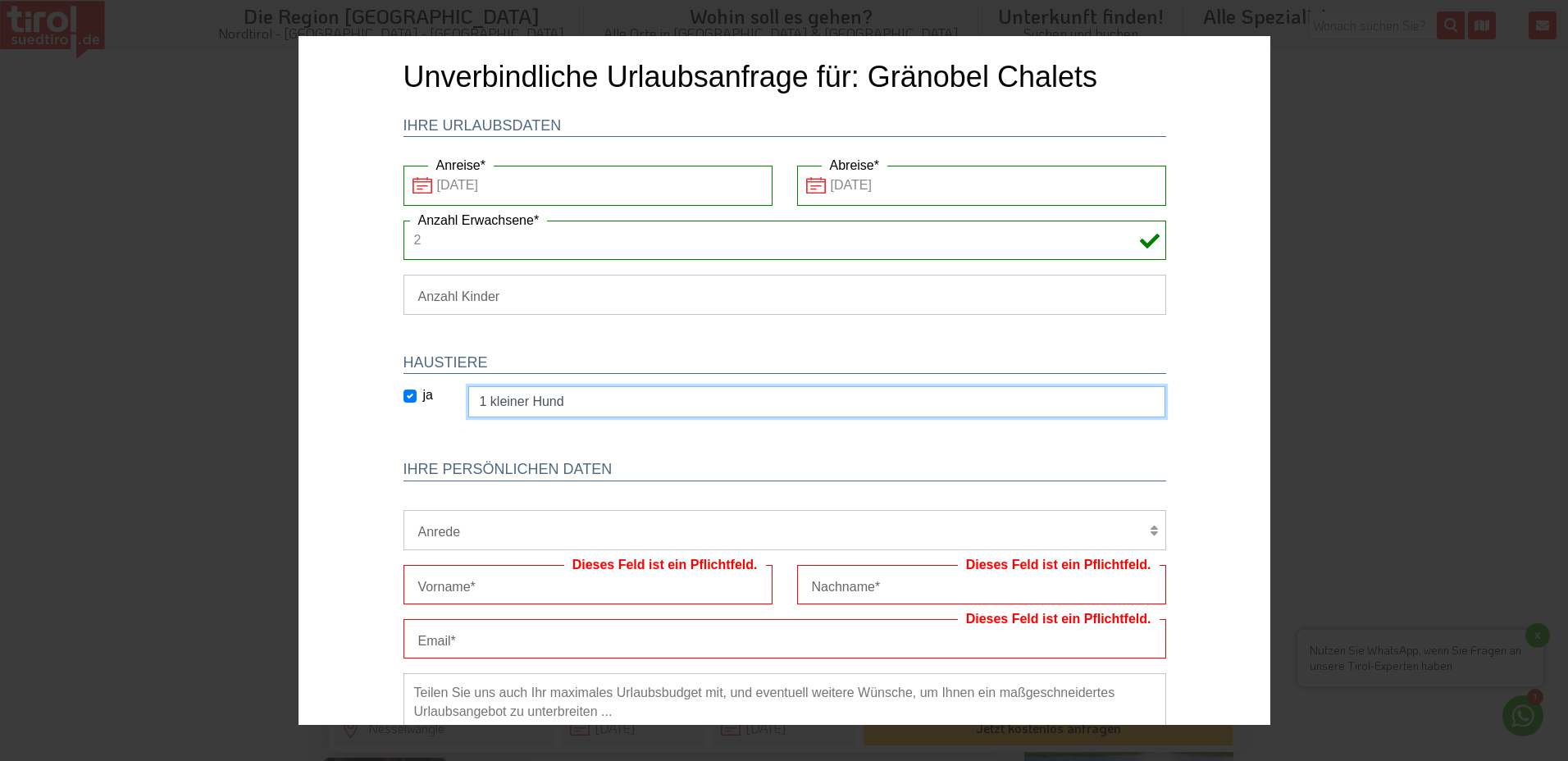
type input "1 kleiner Hund"
click at [545, 574] on input "Dieses Feld ist ein Pflichtfeld." at bounding box center [587, 584] width 369 height 39
type input "[PERSON_NAME]"
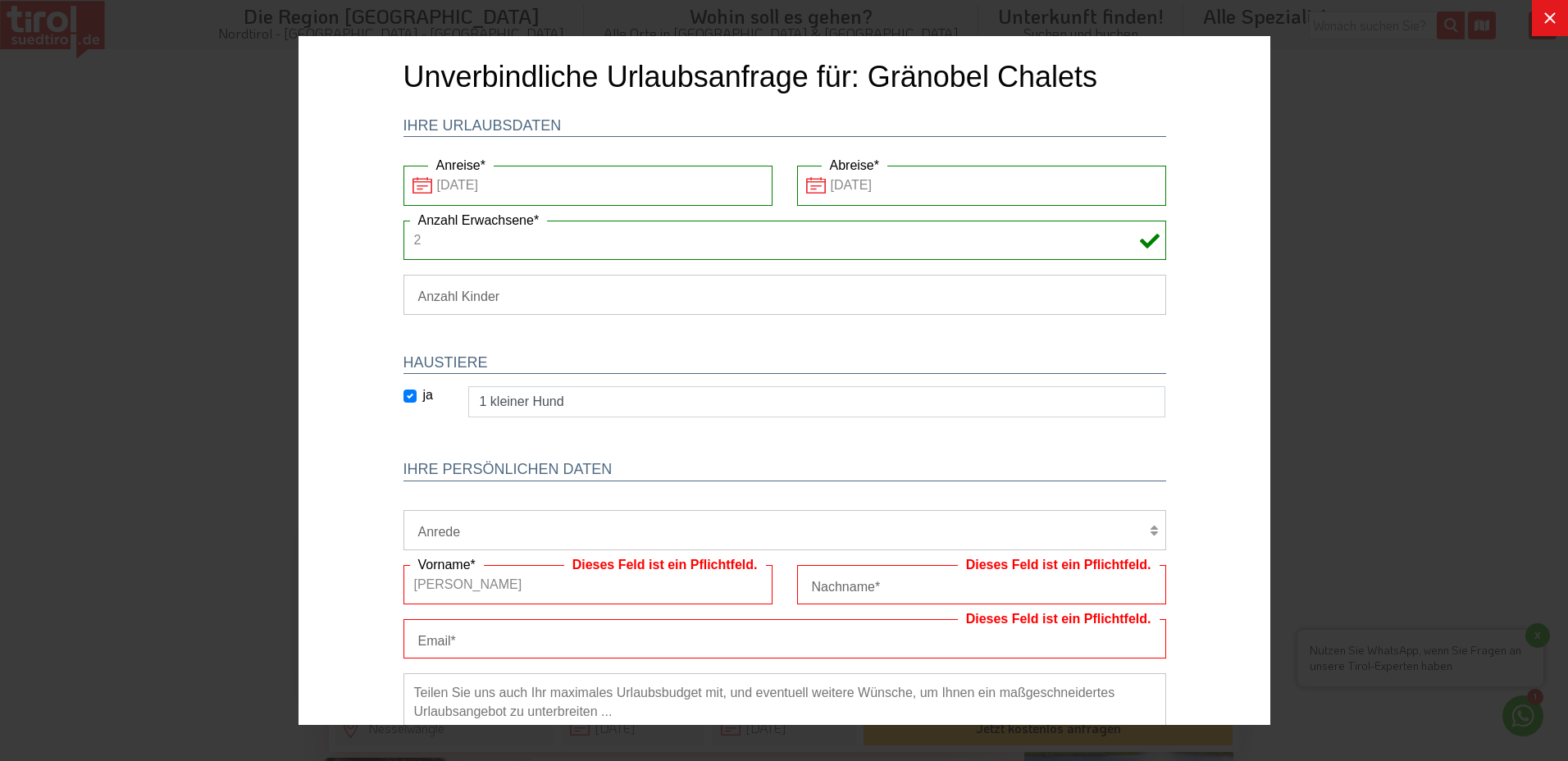
type input "Kurth"
type input "[EMAIL_ADDRESS][DOMAIN_NAME]"
type input "[PHONE_NUMBER]"
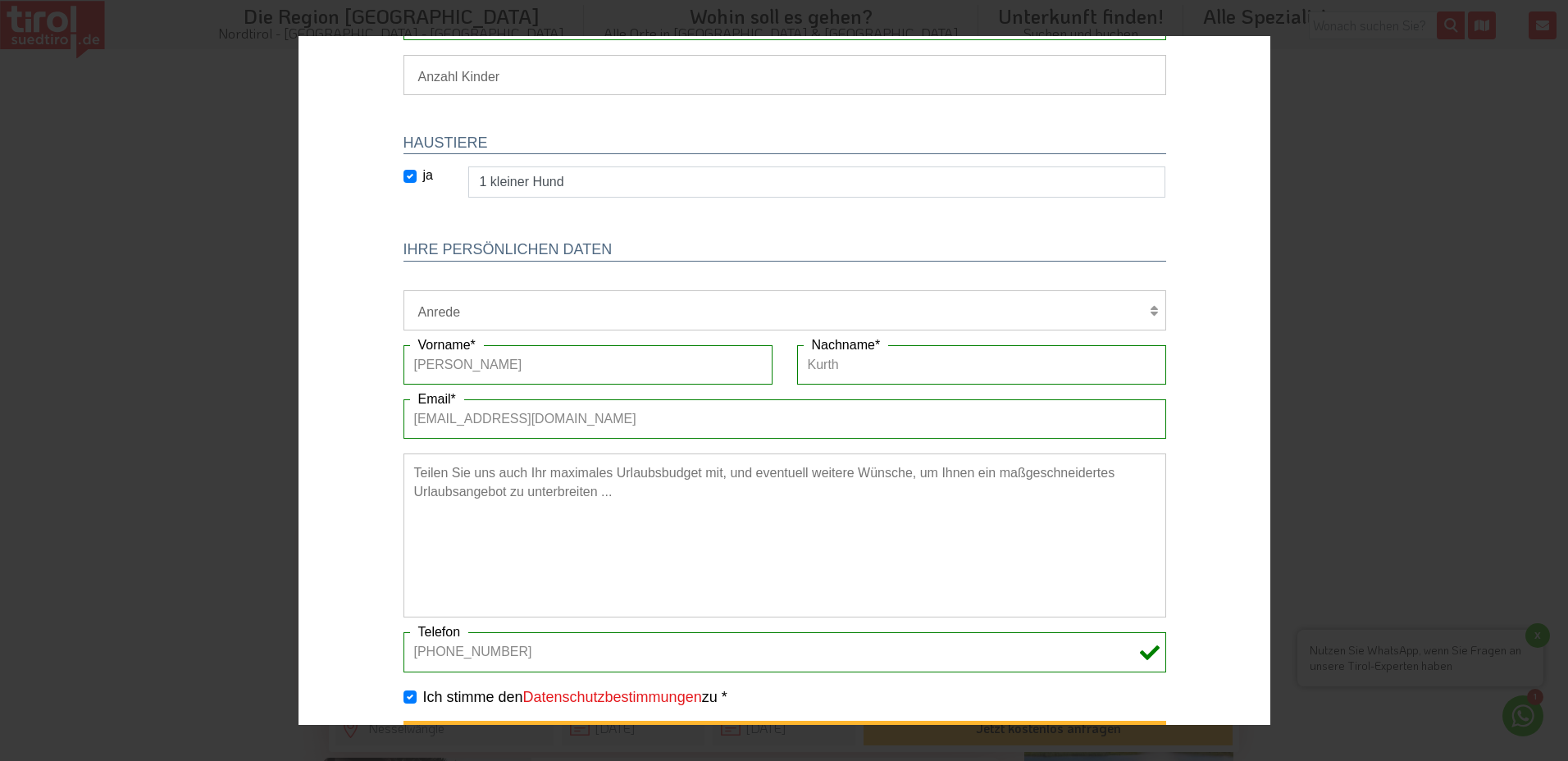
scroll to position [246, 0]
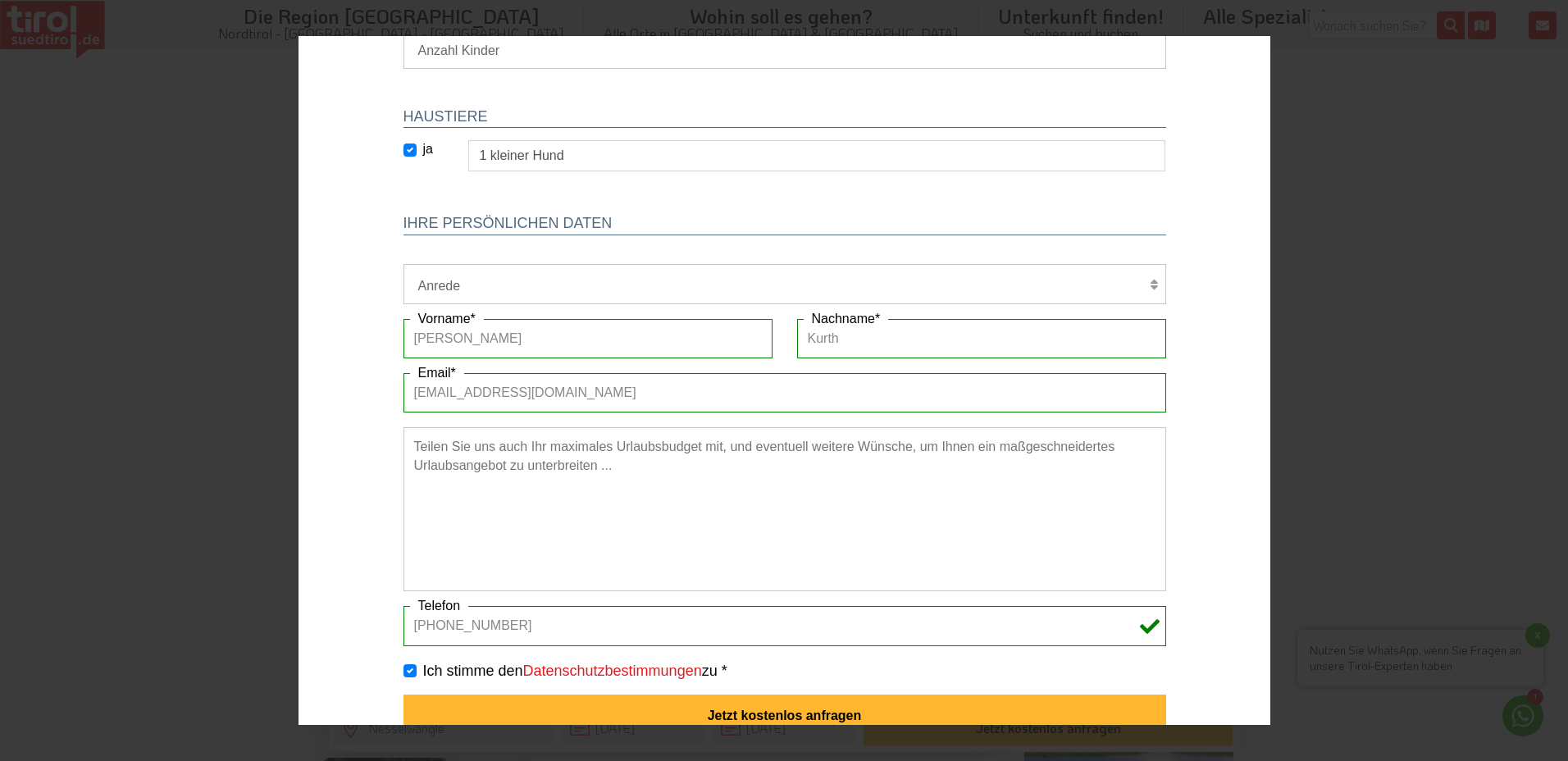
click at [480, 459] on textarea at bounding box center [784, 509] width 762 height 164
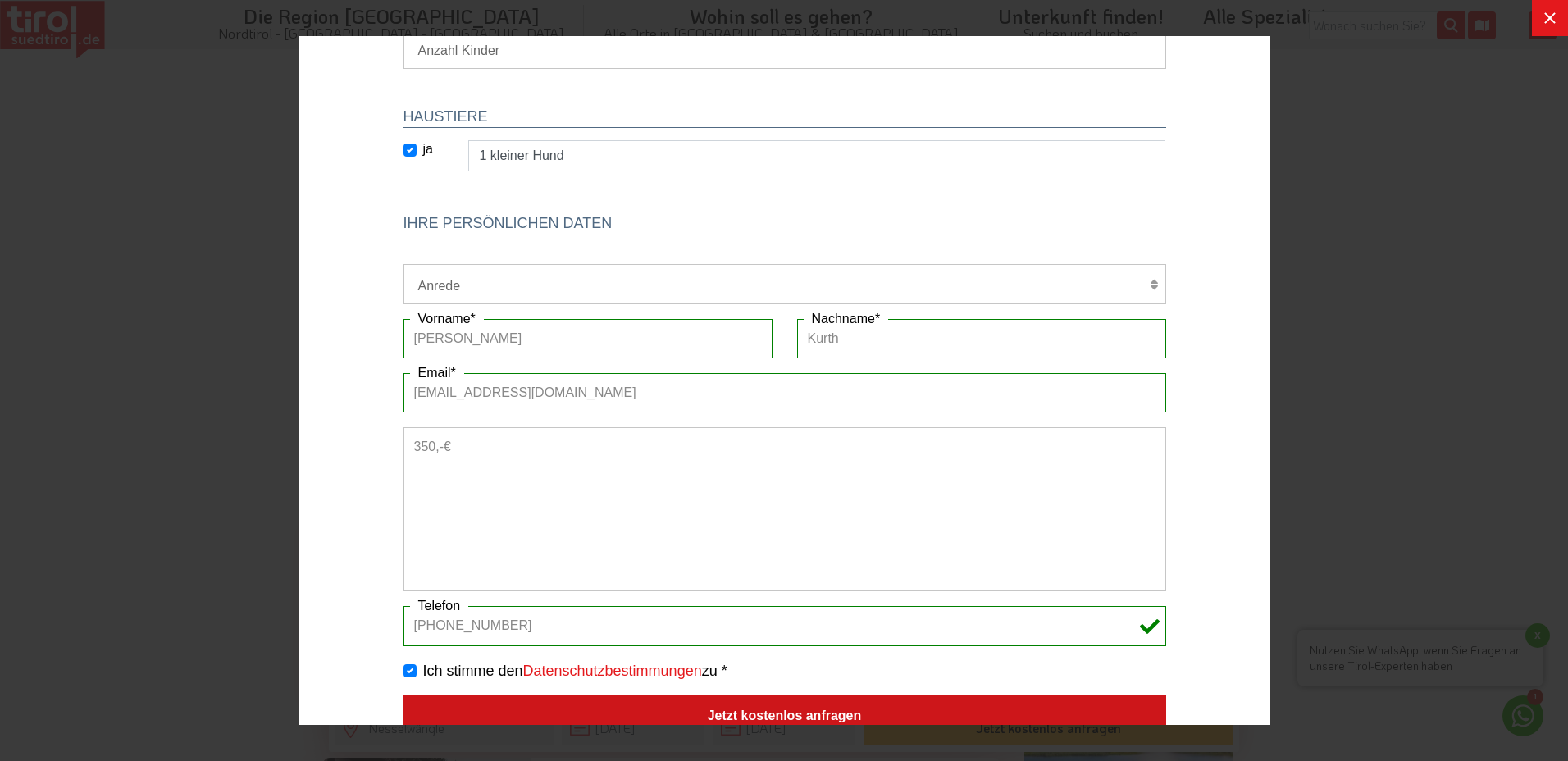
type textarea "350,-€"
click at [943, 707] on button "Jetzt kostenlos anfragen" at bounding box center [784, 715] width 762 height 43
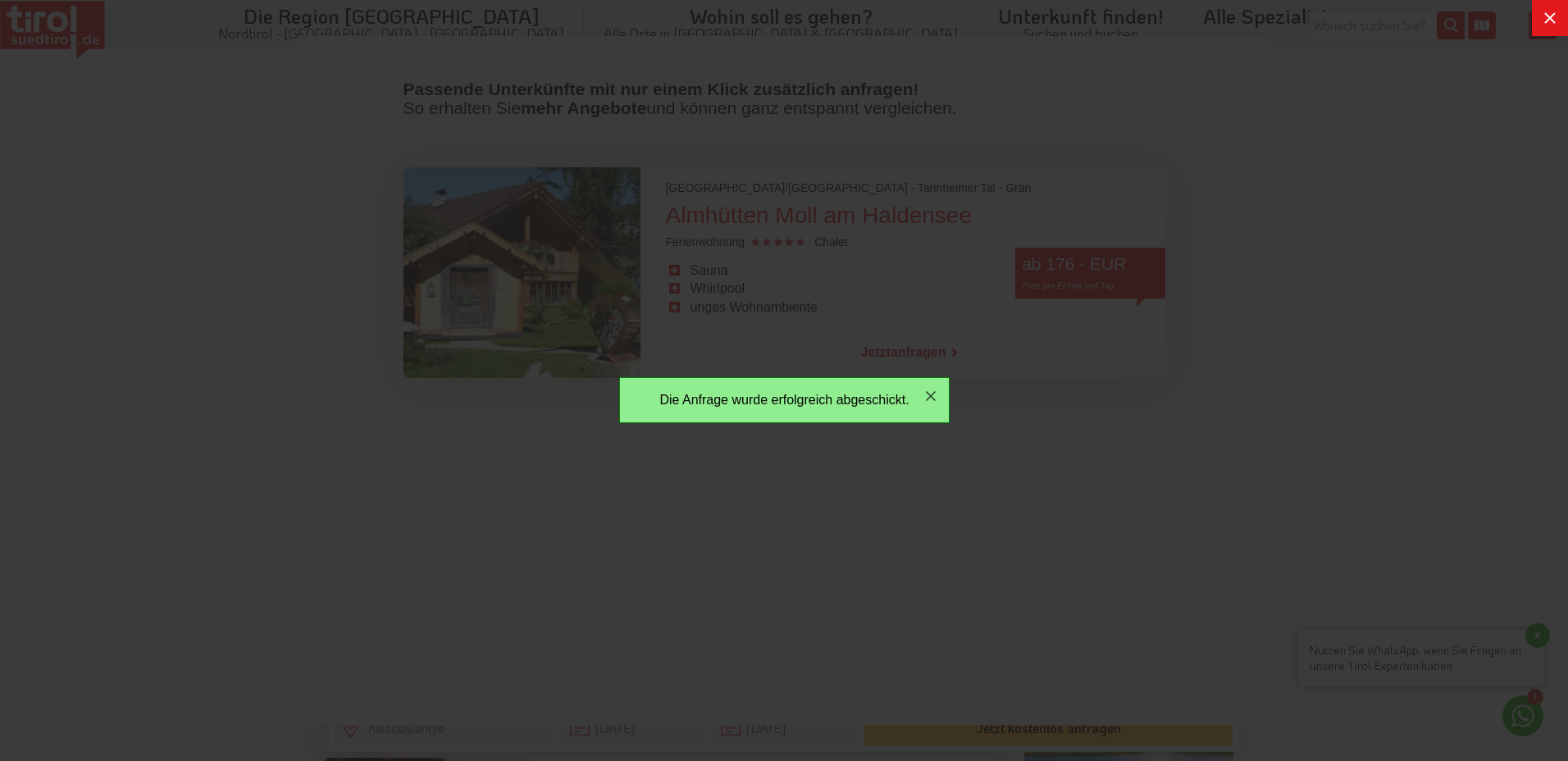
scroll to position [0, 0]
click at [795, 412] on div "Die Anfrage wurde erfolgreich abgeschickt." at bounding box center [783, 400] width 330 height 46
click at [934, 391] on icon "button" at bounding box center [930, 396] width 20 height 20
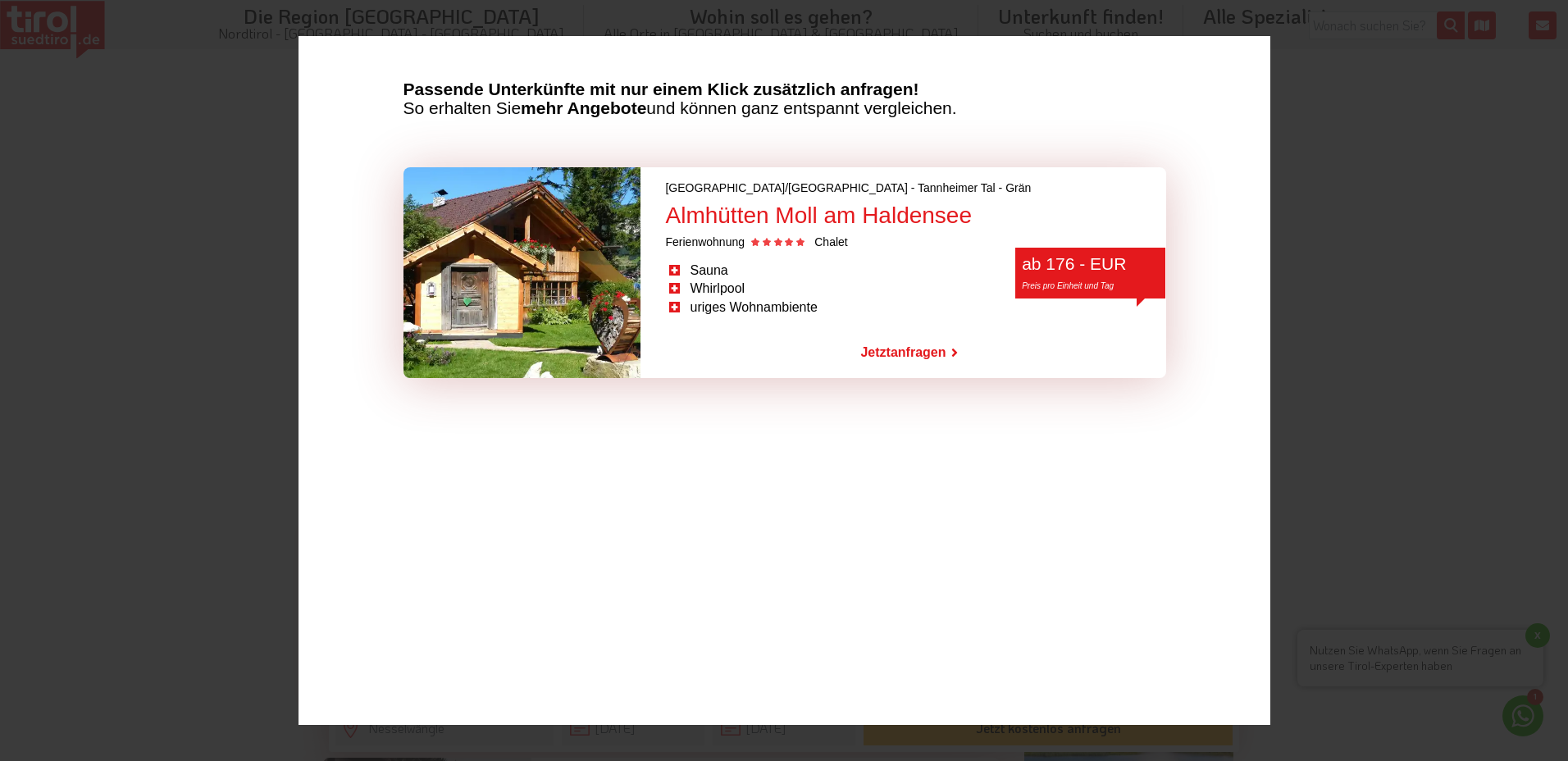
click at [501, 296] on div at bounding box center [522, 273] width 238 height 211
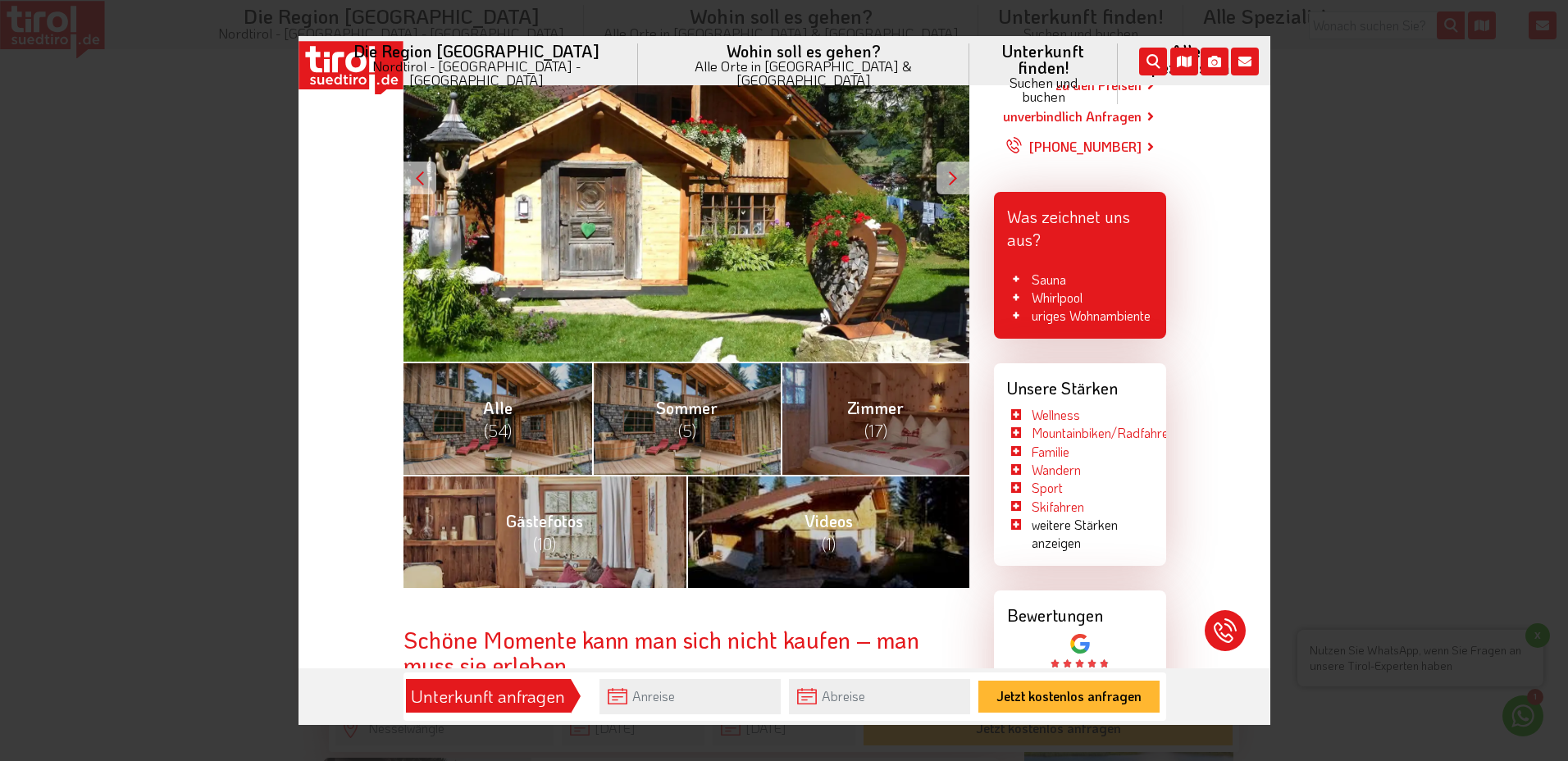
scroll to position [410, 0]
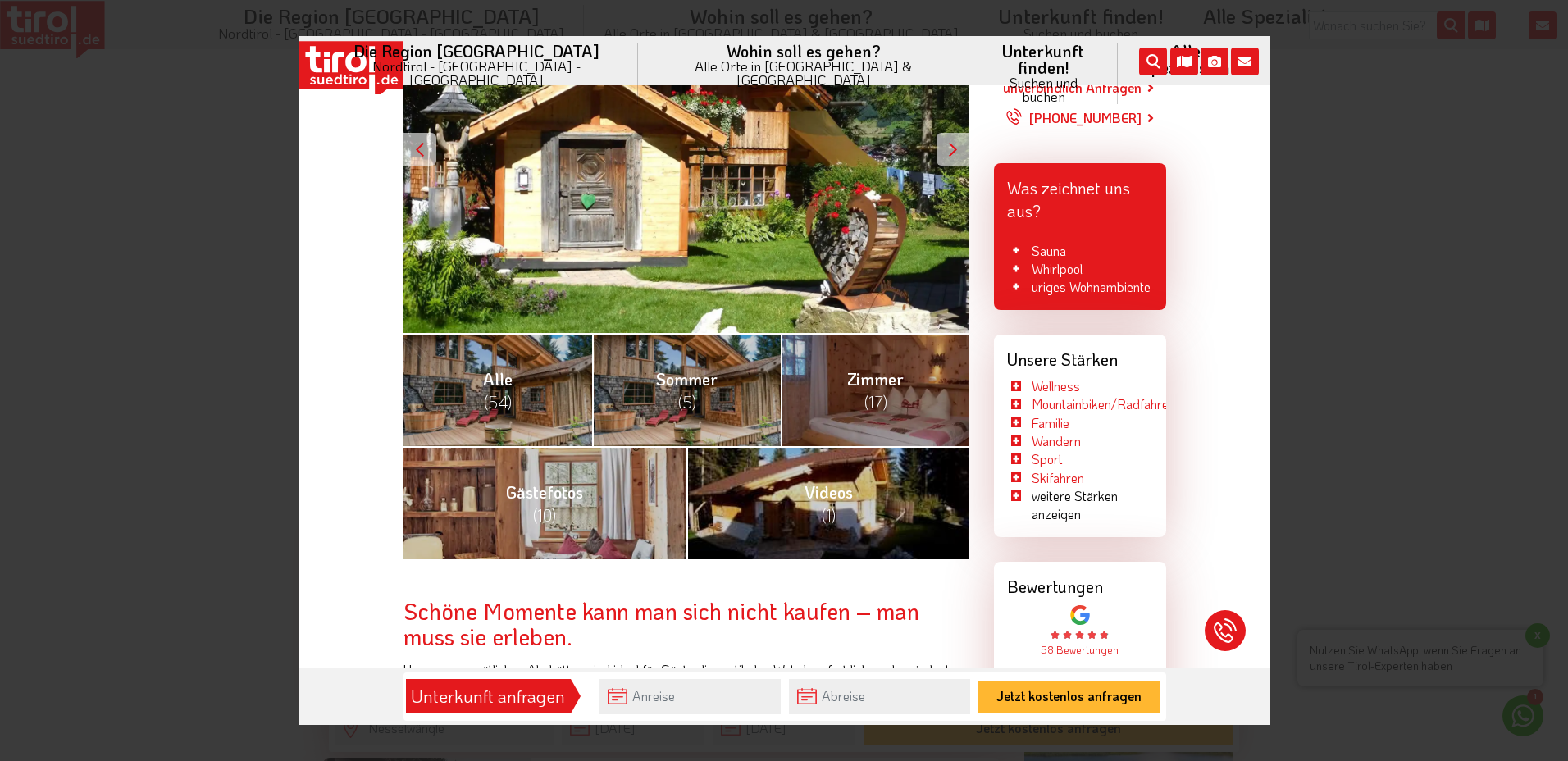
click at [945, 137] on div at bounding box center [952, 149] width 33 height 33
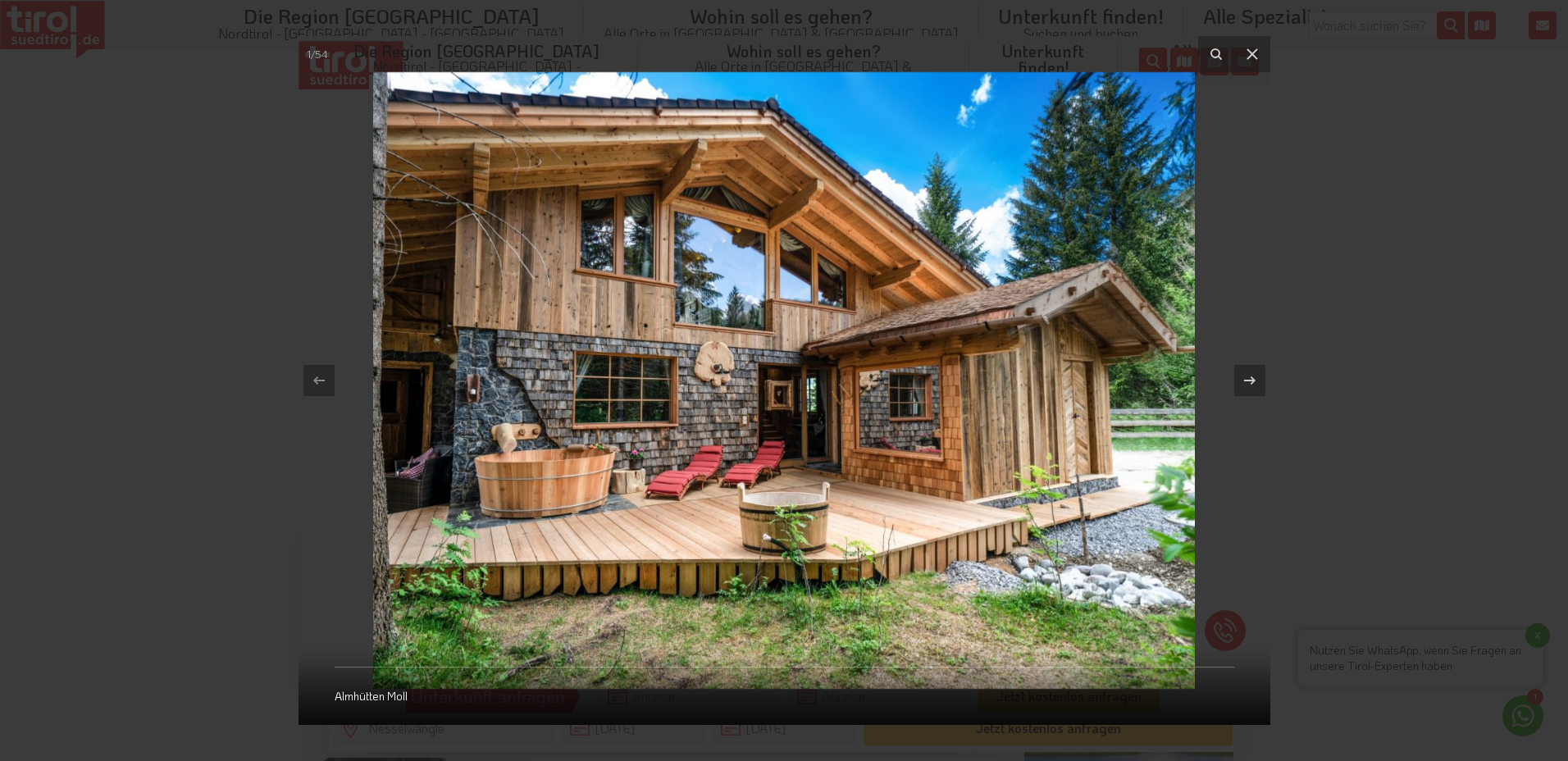
click at [945, 137] on img at bounding box center [783, 380] width 821 height 616
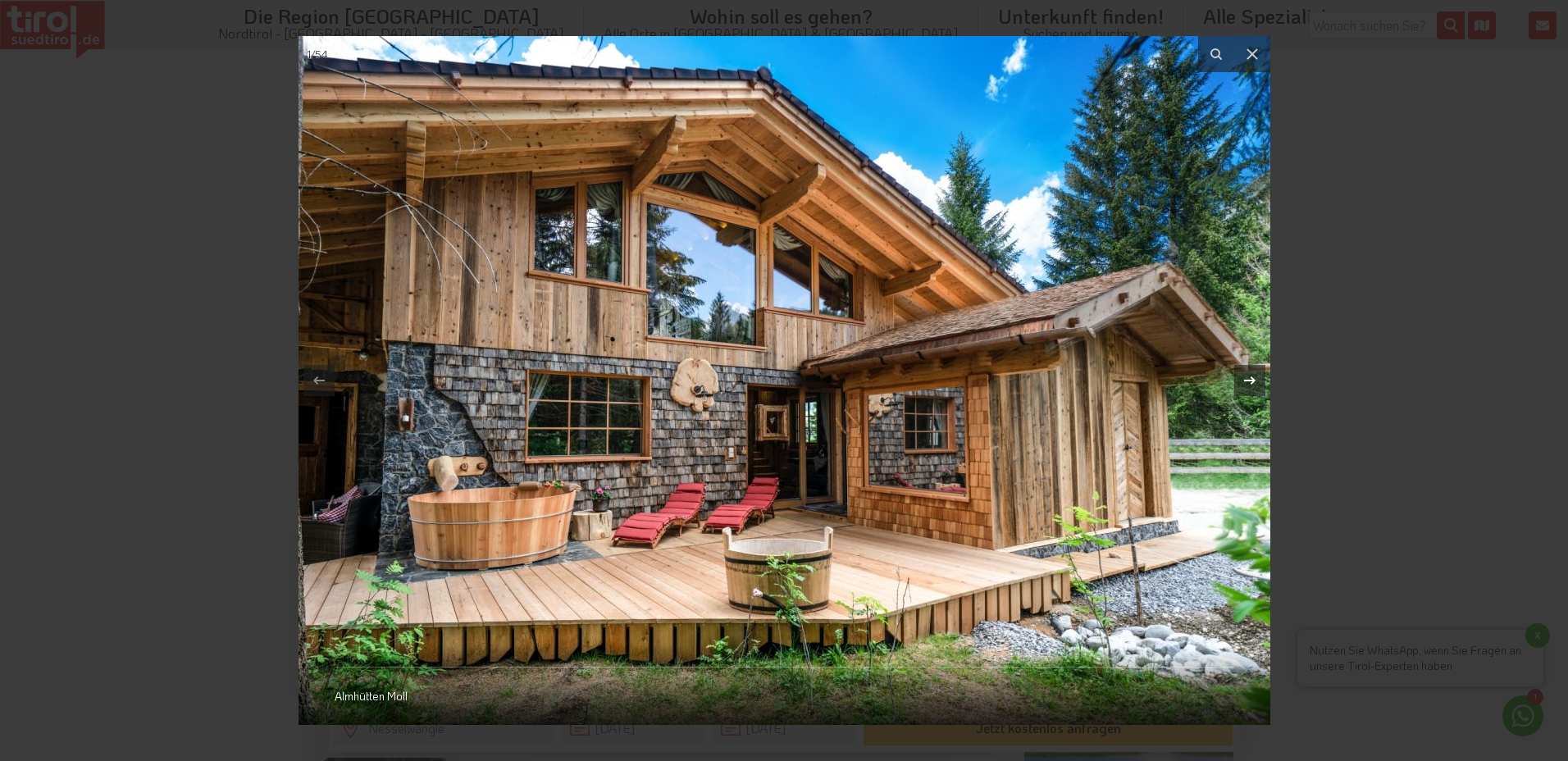
click at [1250, 379] on icon at bounding box center [1249, 380] width 20 height 20
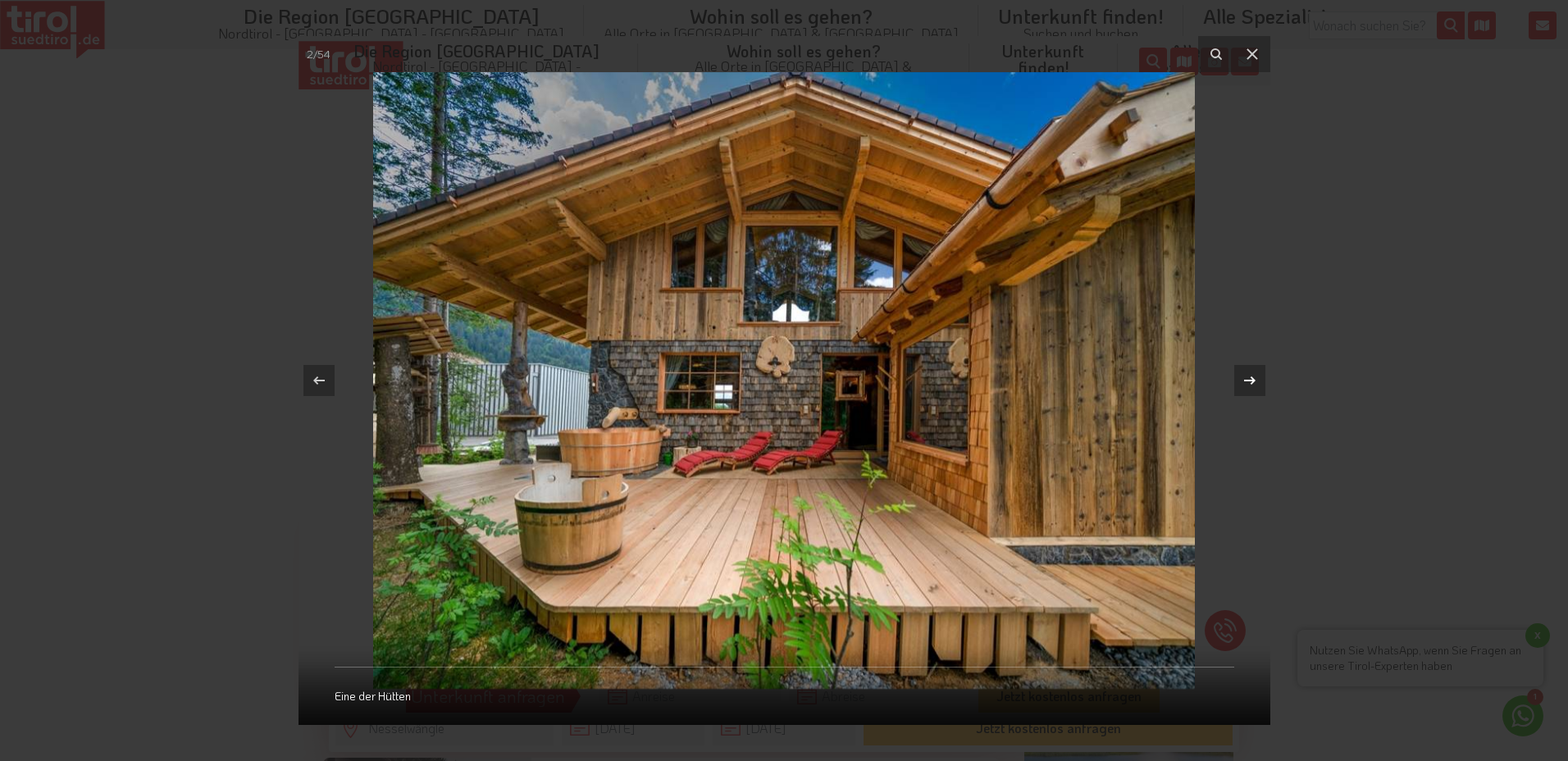
click at [1250, 379] on icon at bounding box center [1249, 380] width 20 height 20
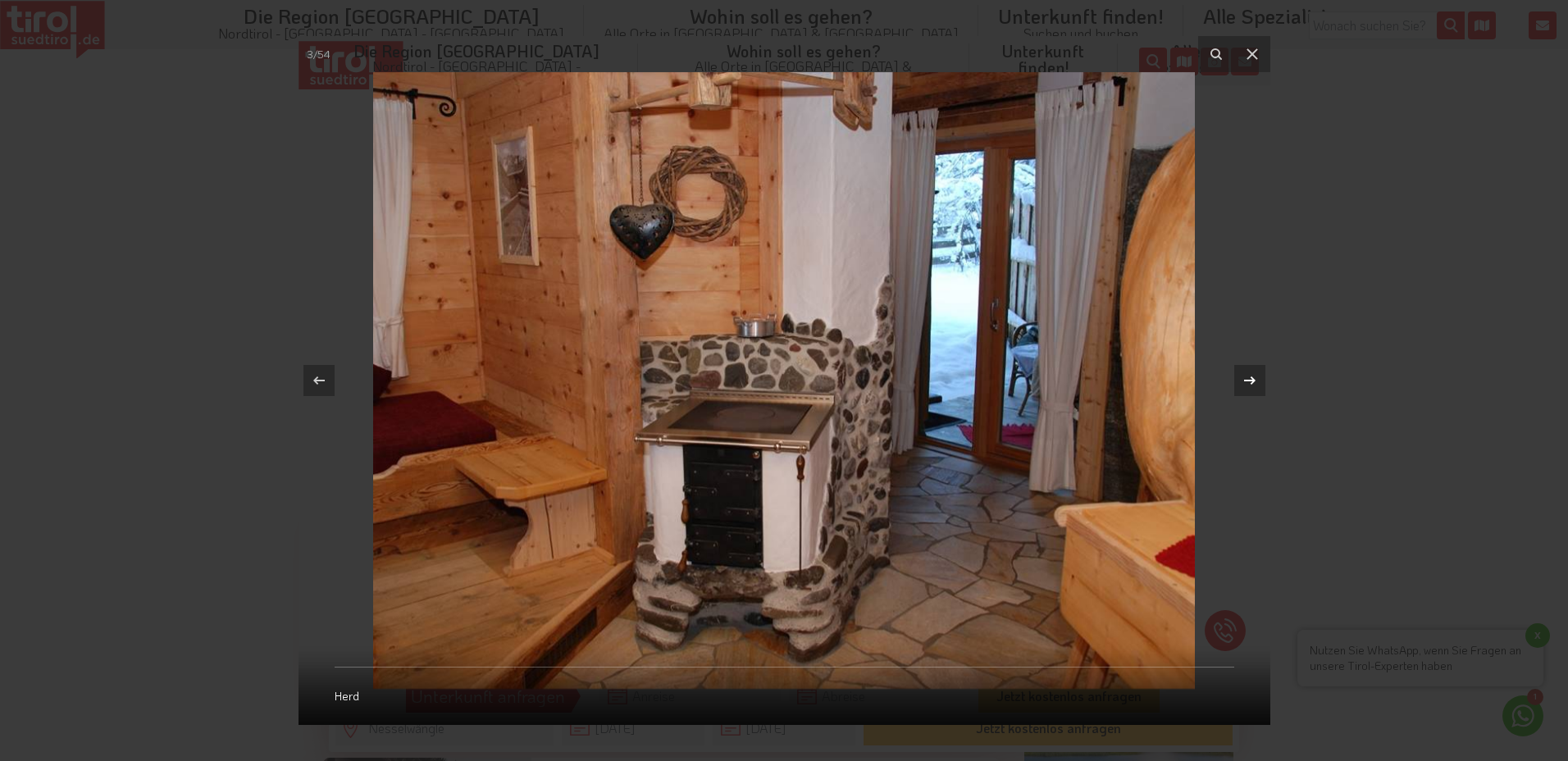
click at [1249, 379] on icon at bounding box center [1249, 380] width 20 height 20
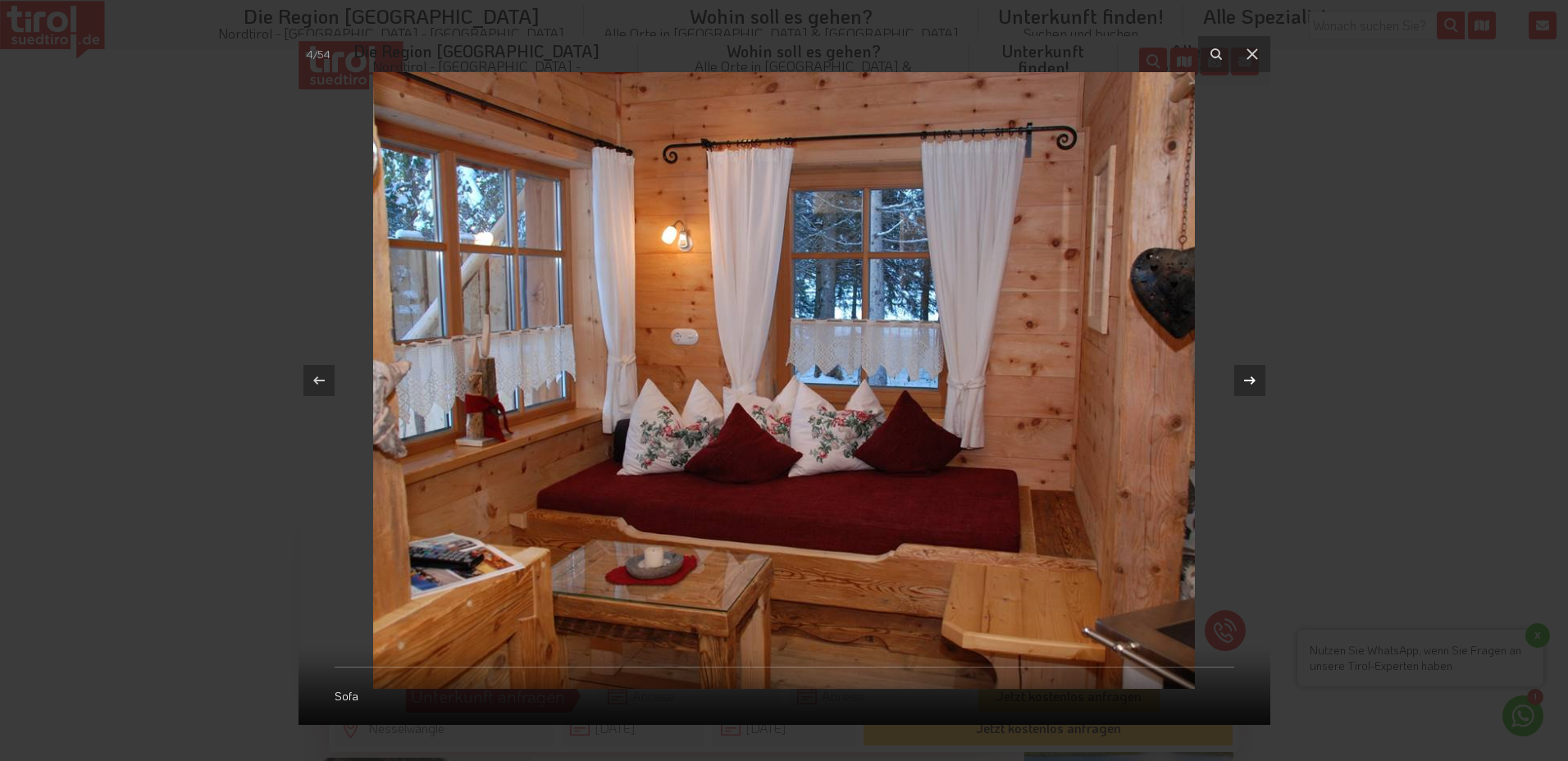
click at [1249, 379] on icon at bounding box center [1249, 380] width 20 height 20
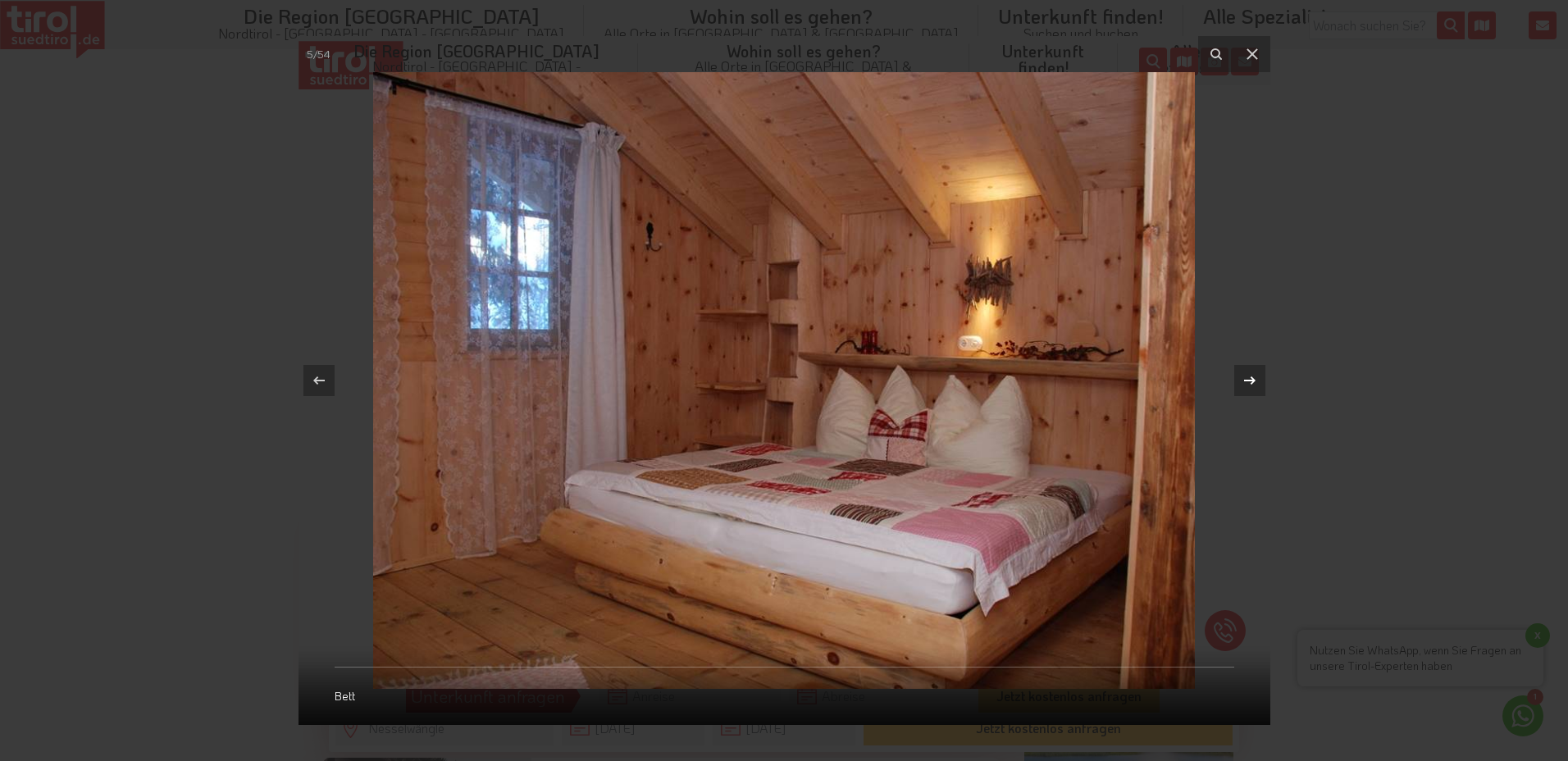
click at [1249, 379] on icon at bounding box center [1249, 380] width 20 height 20
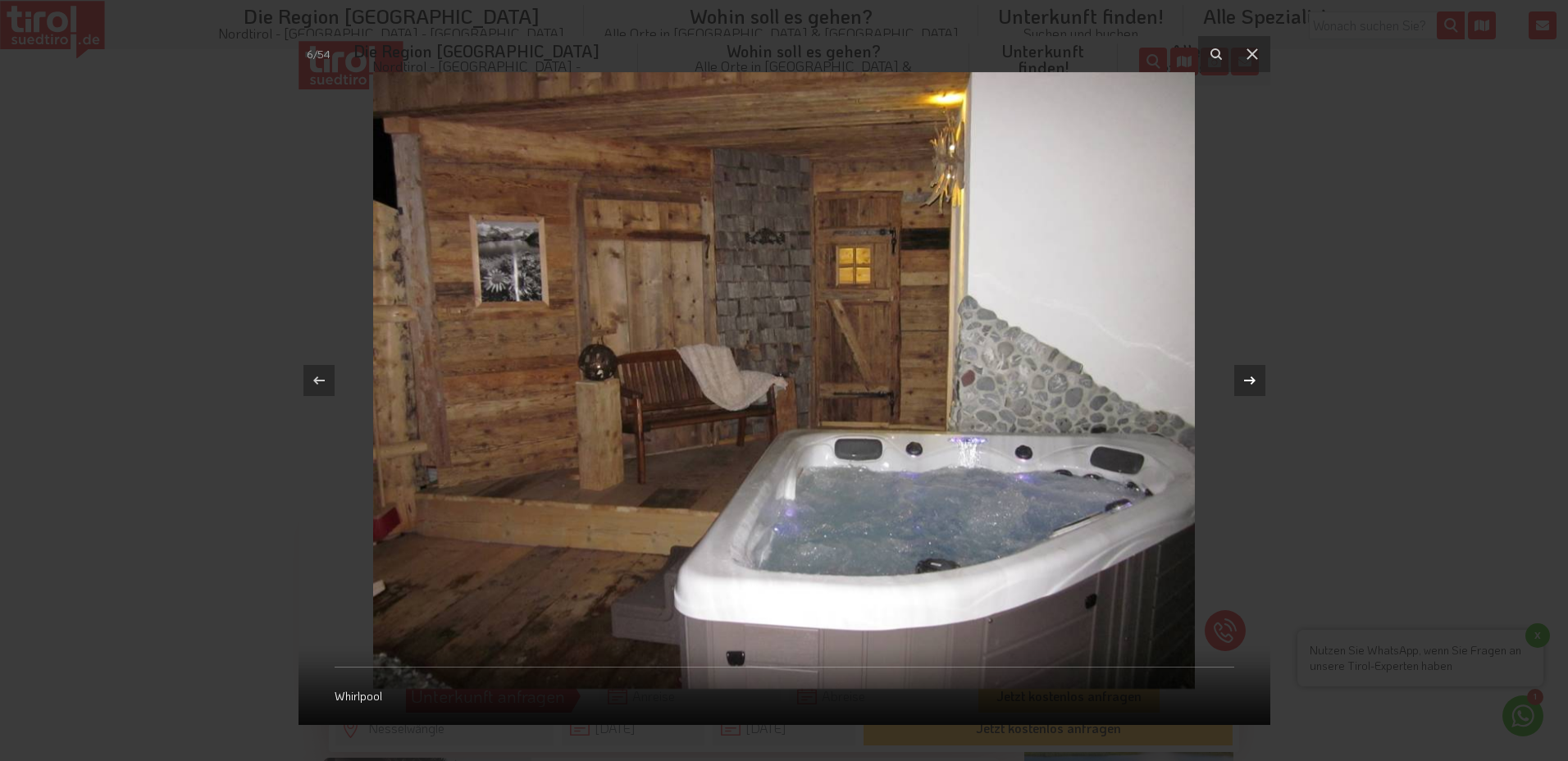
click at [1249, 379] on icon at bounding box center [1249, 380] width 20 height 20
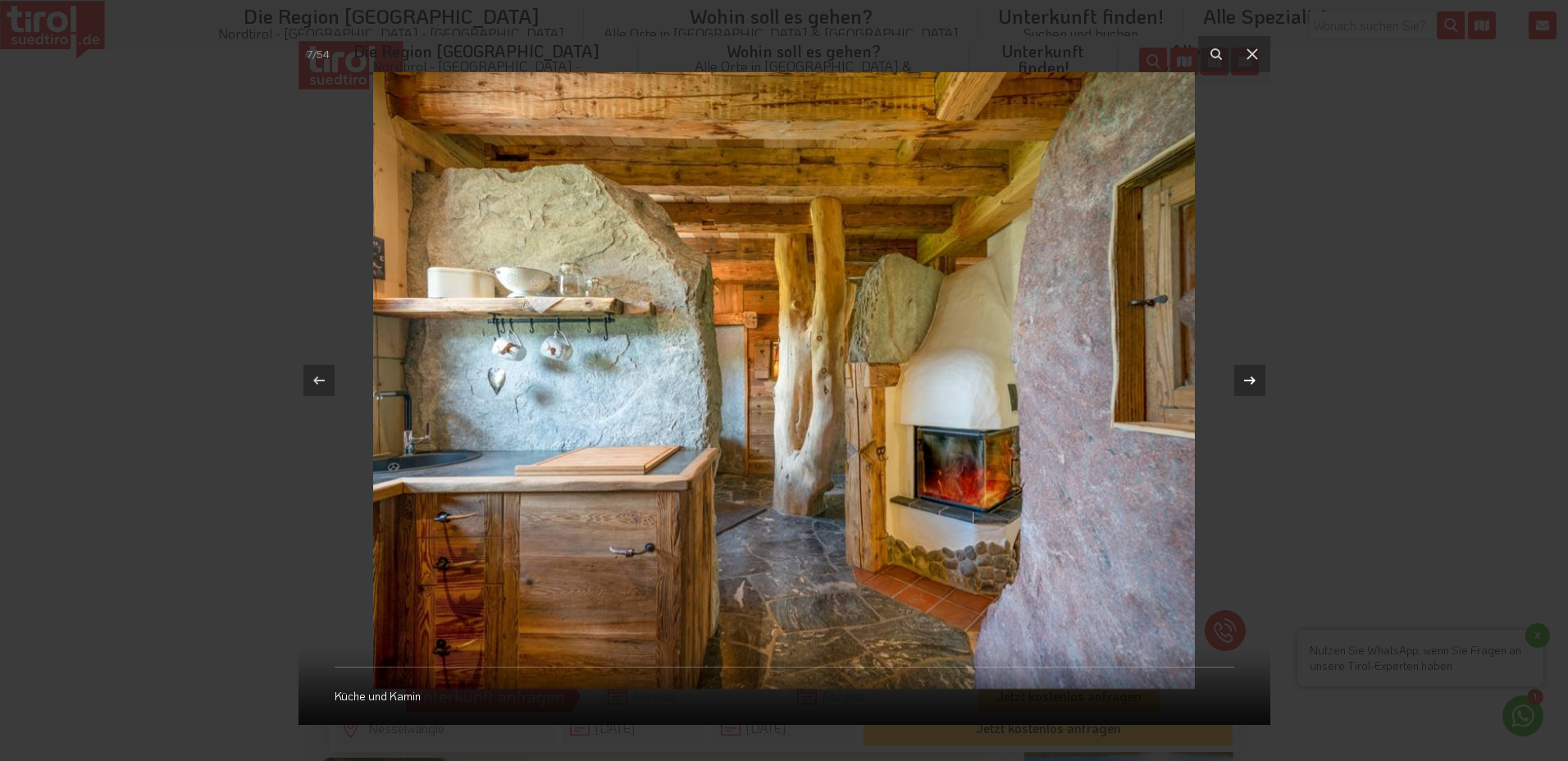
click at [1249, 379] on icon at bounding box center [1249, 380] width 20 height 20
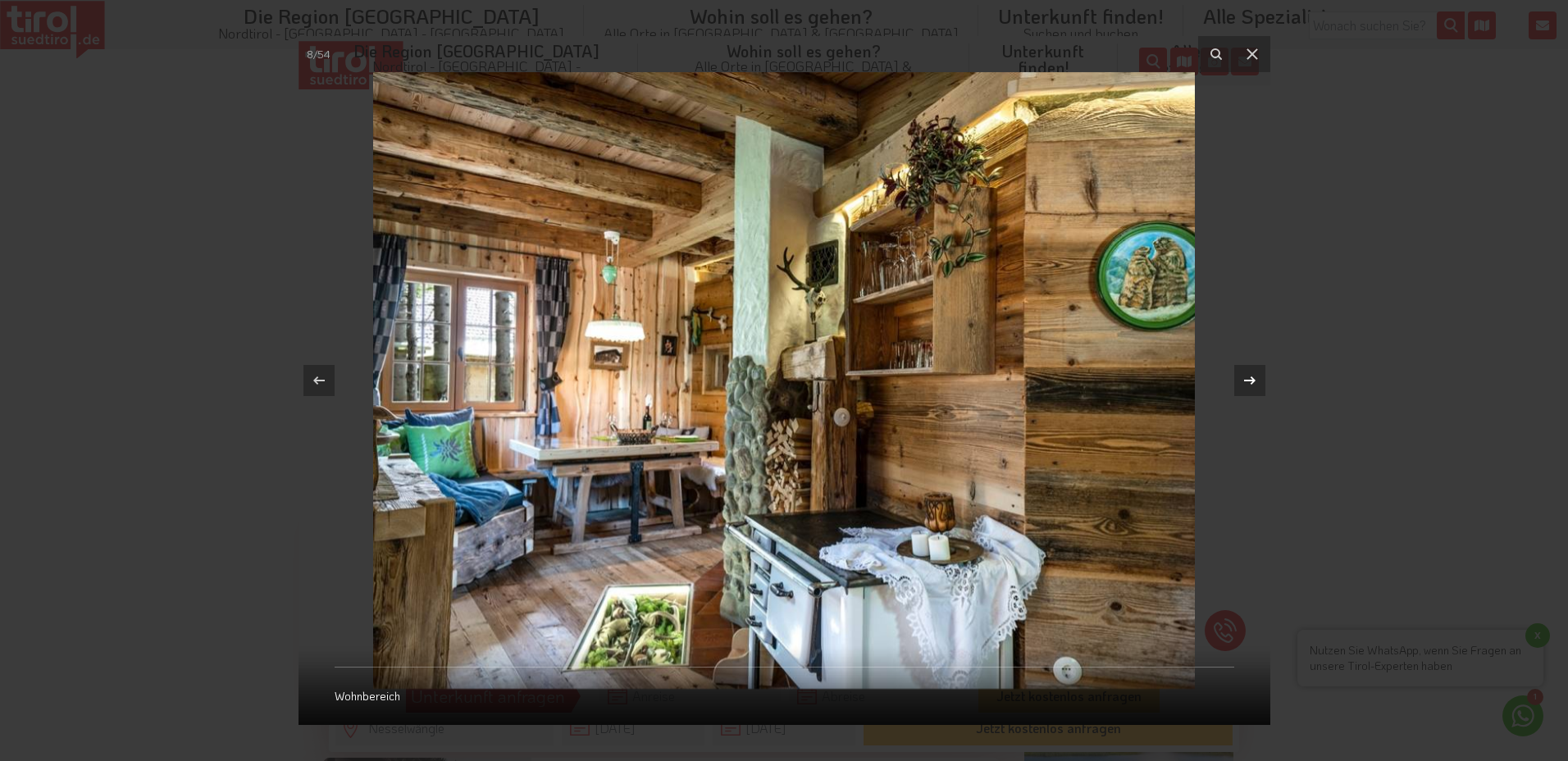
click at [1249, 379] on icon at bounding box center [1249, 380] width 20 height 20
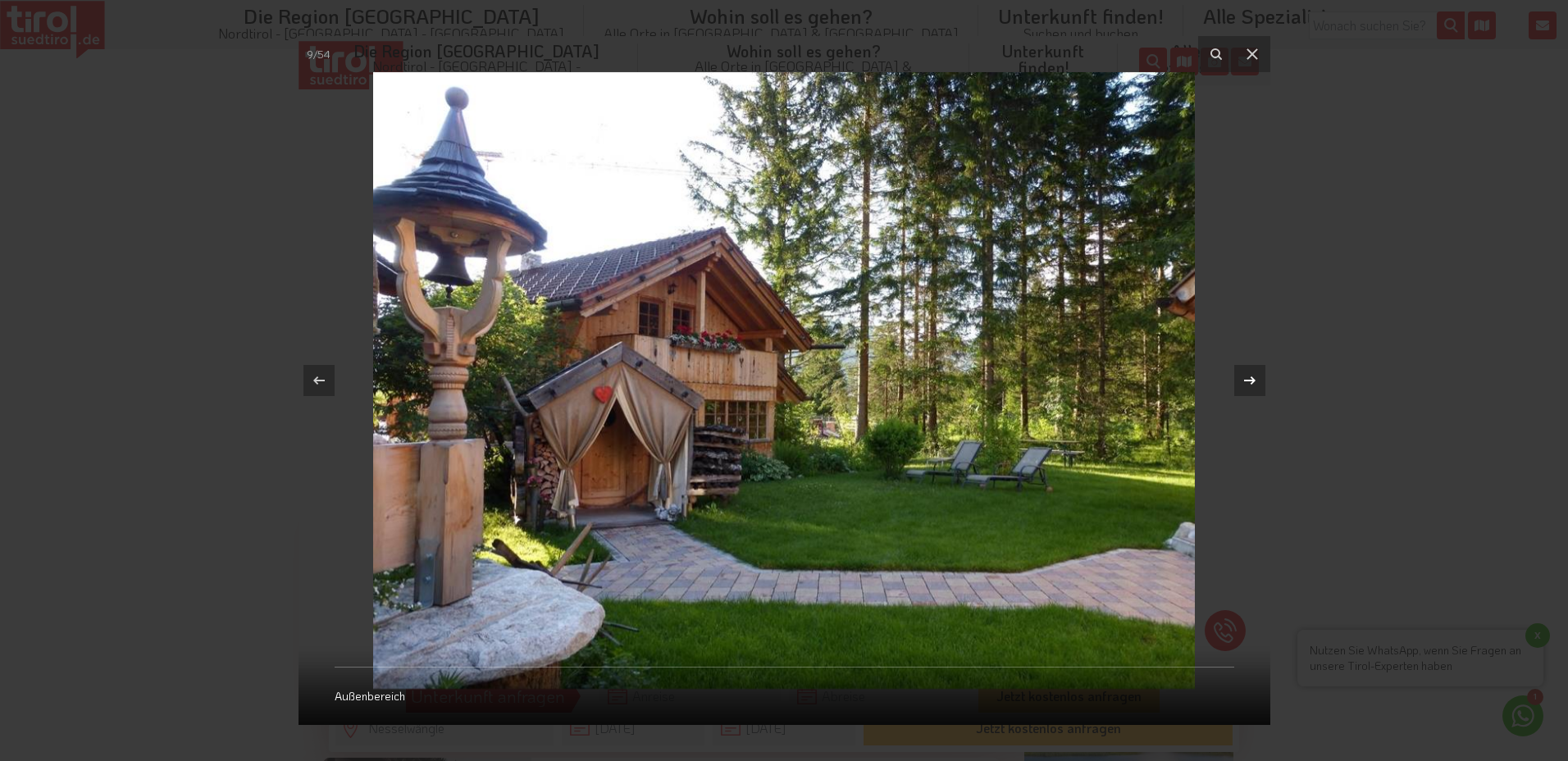
click at [1249, 379] on icon at bounding box center [1249, 380] width 20 height 20
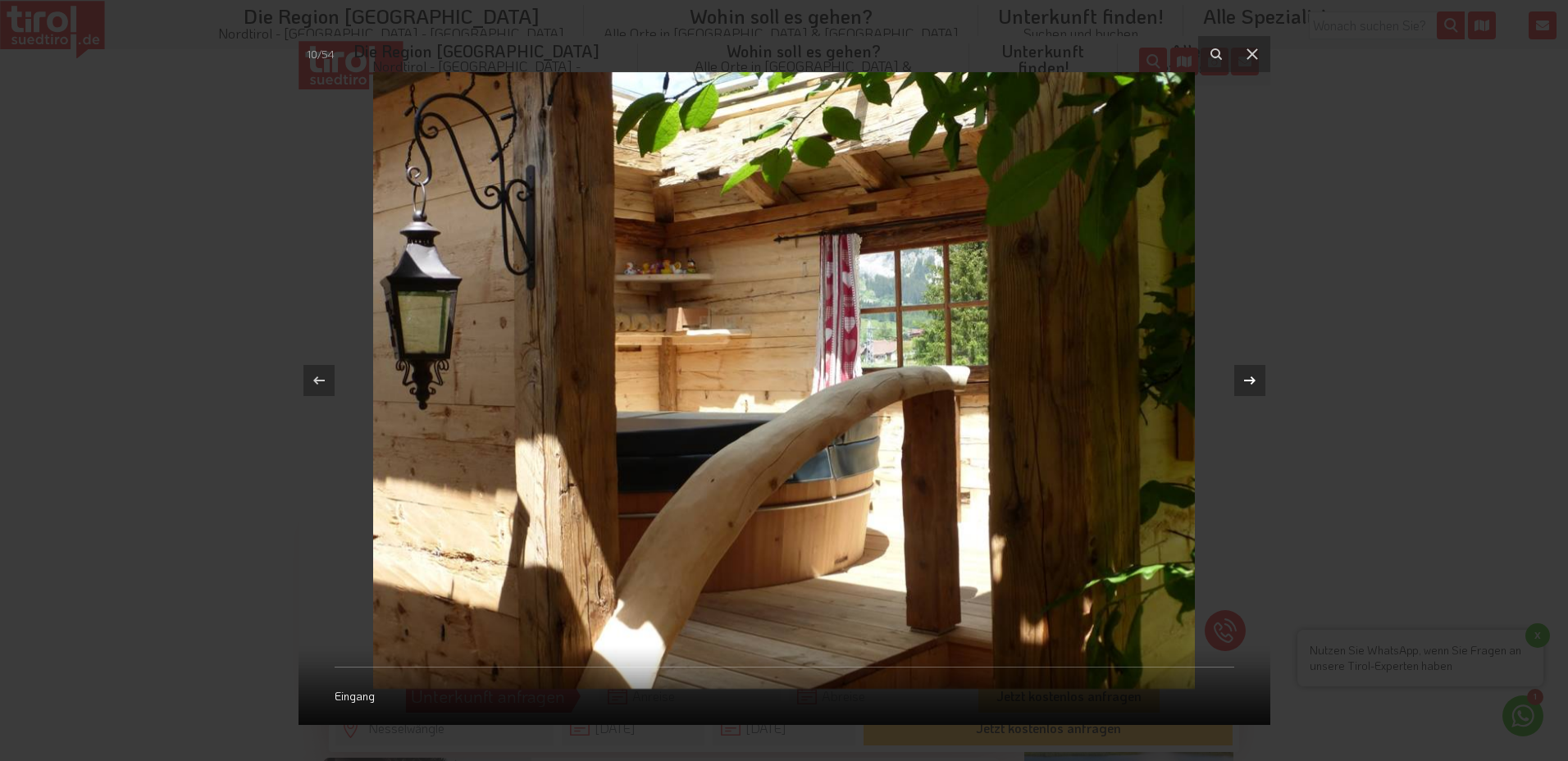
click at [1249, 379] on icon at bounding box center [1249, 380] width 20 height 20
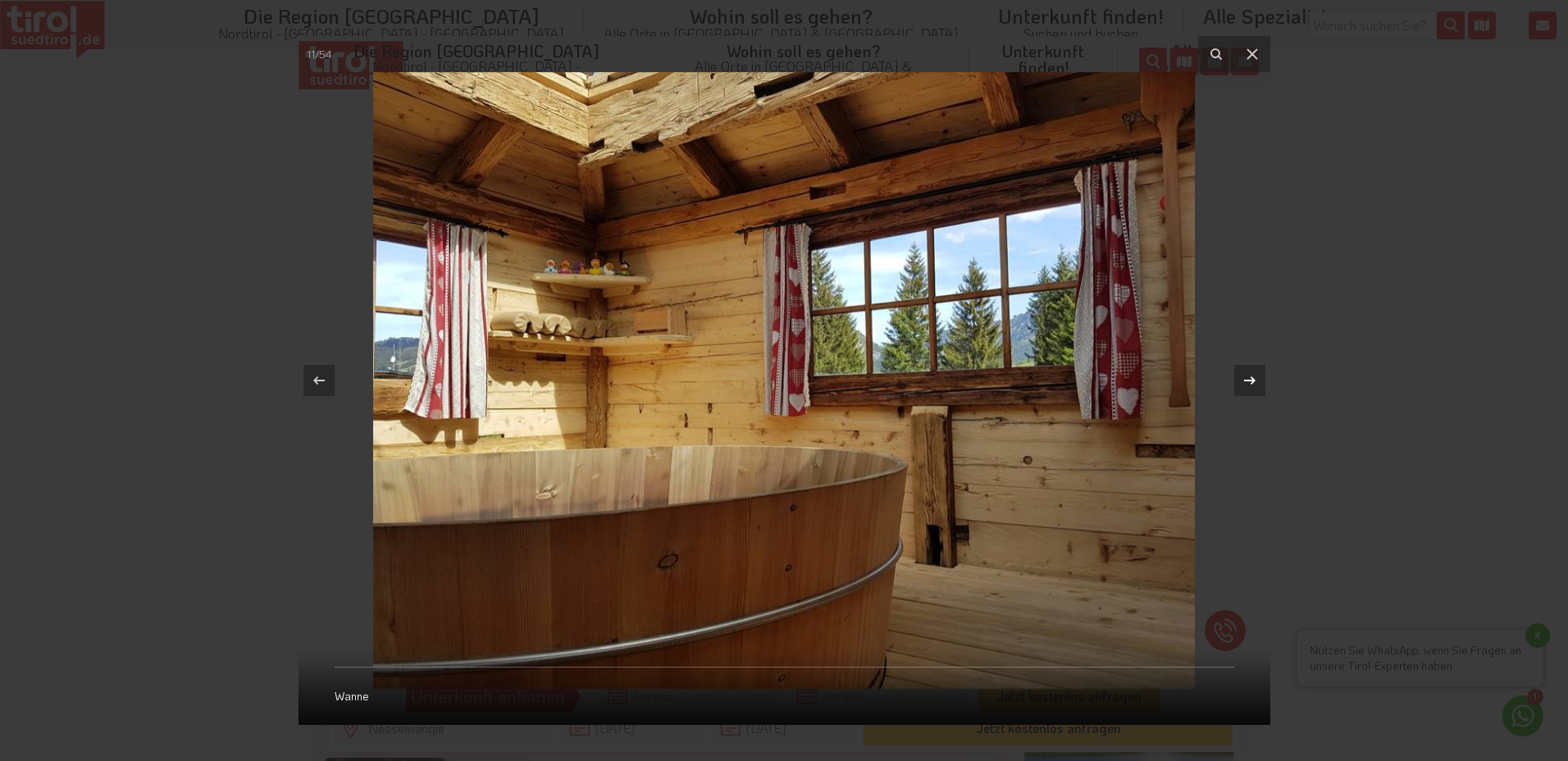
click at [1249, 379] on icon at bounding box center [1249, 380] width 20 height 20
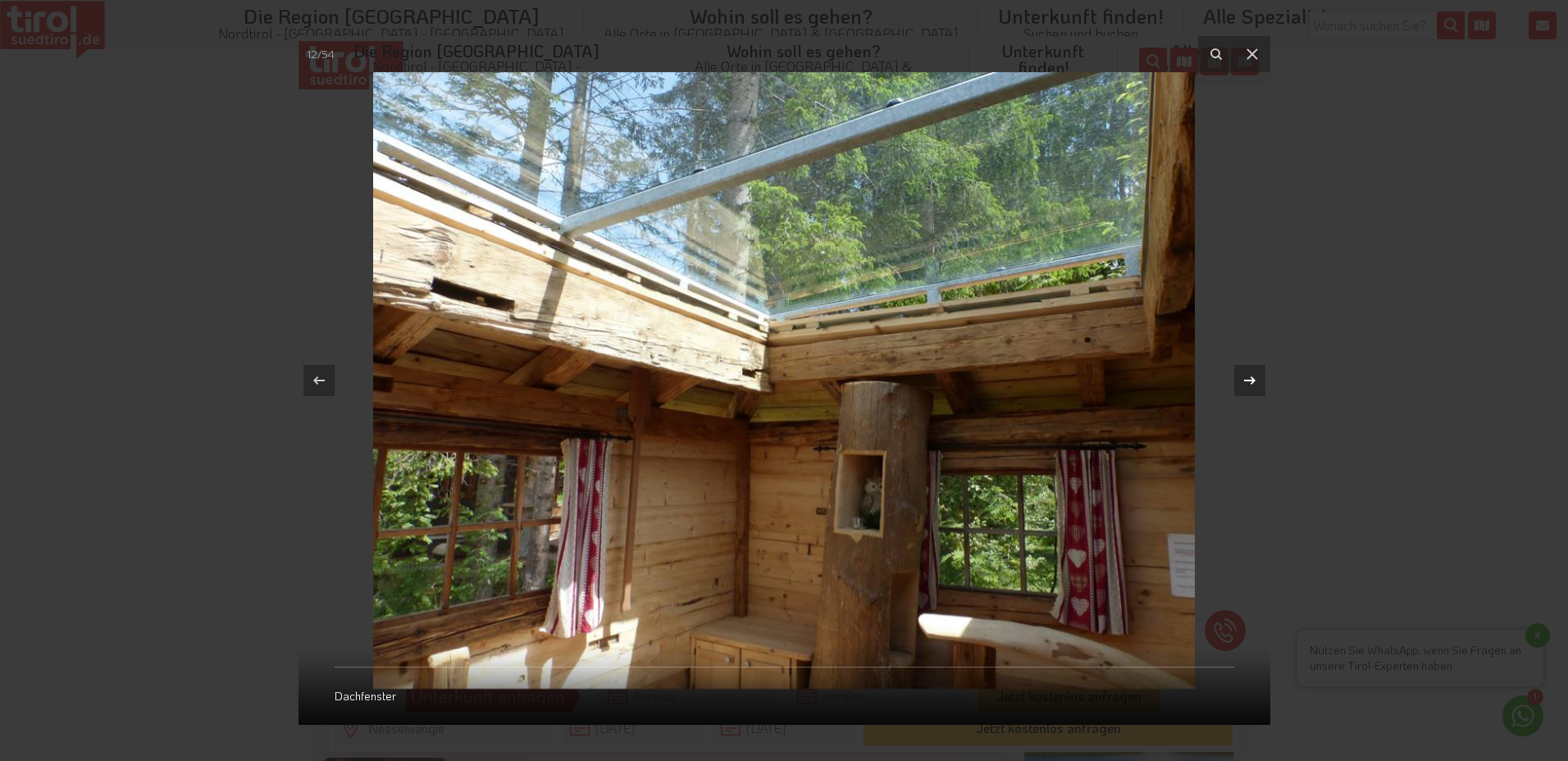
click at [1249, 379] on icon at bounding box center [1249, 380] width 20 height 20
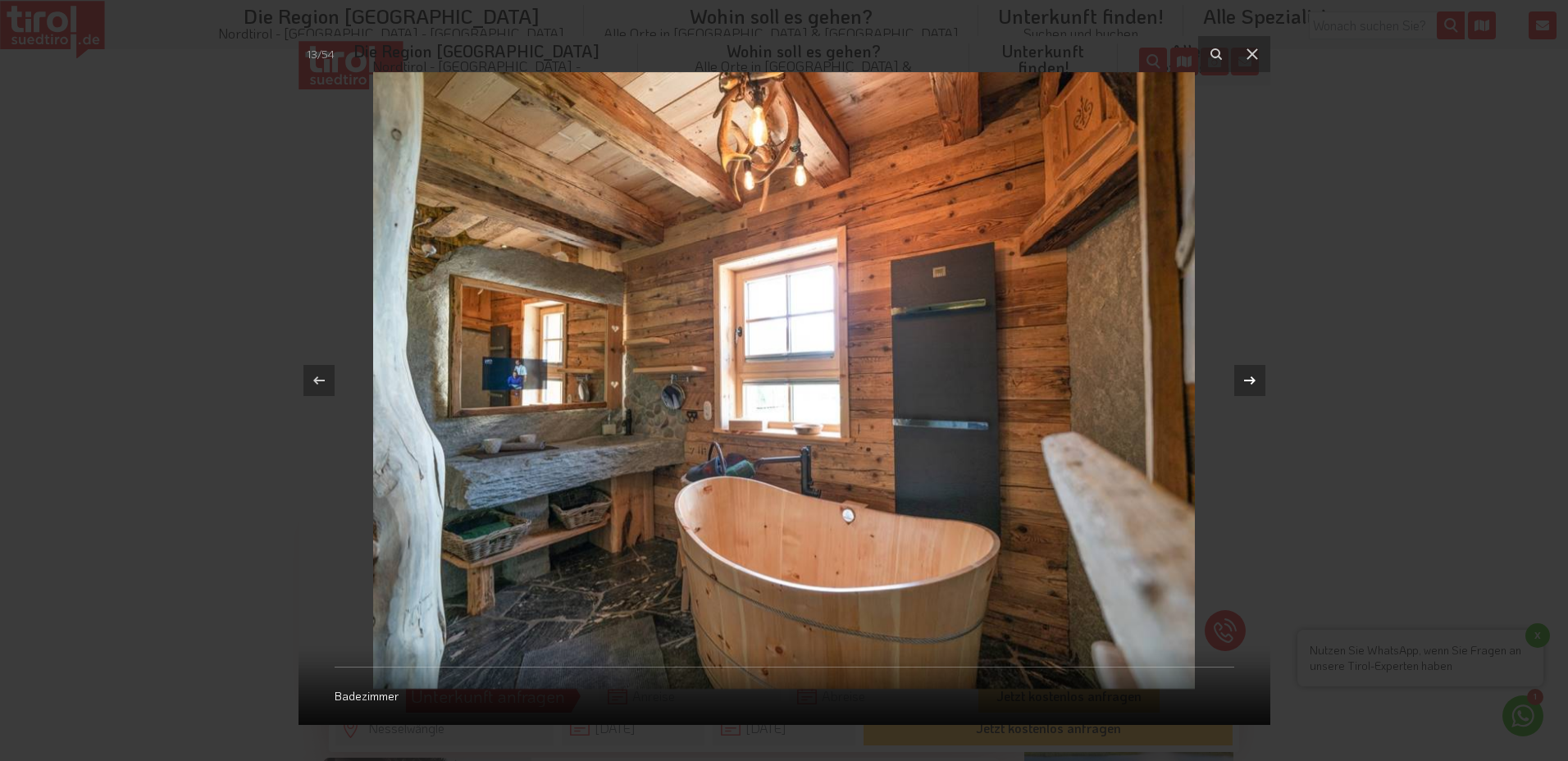
click at [1249, 379] on icon at bounding box center [1249, 380] width 20 height 20
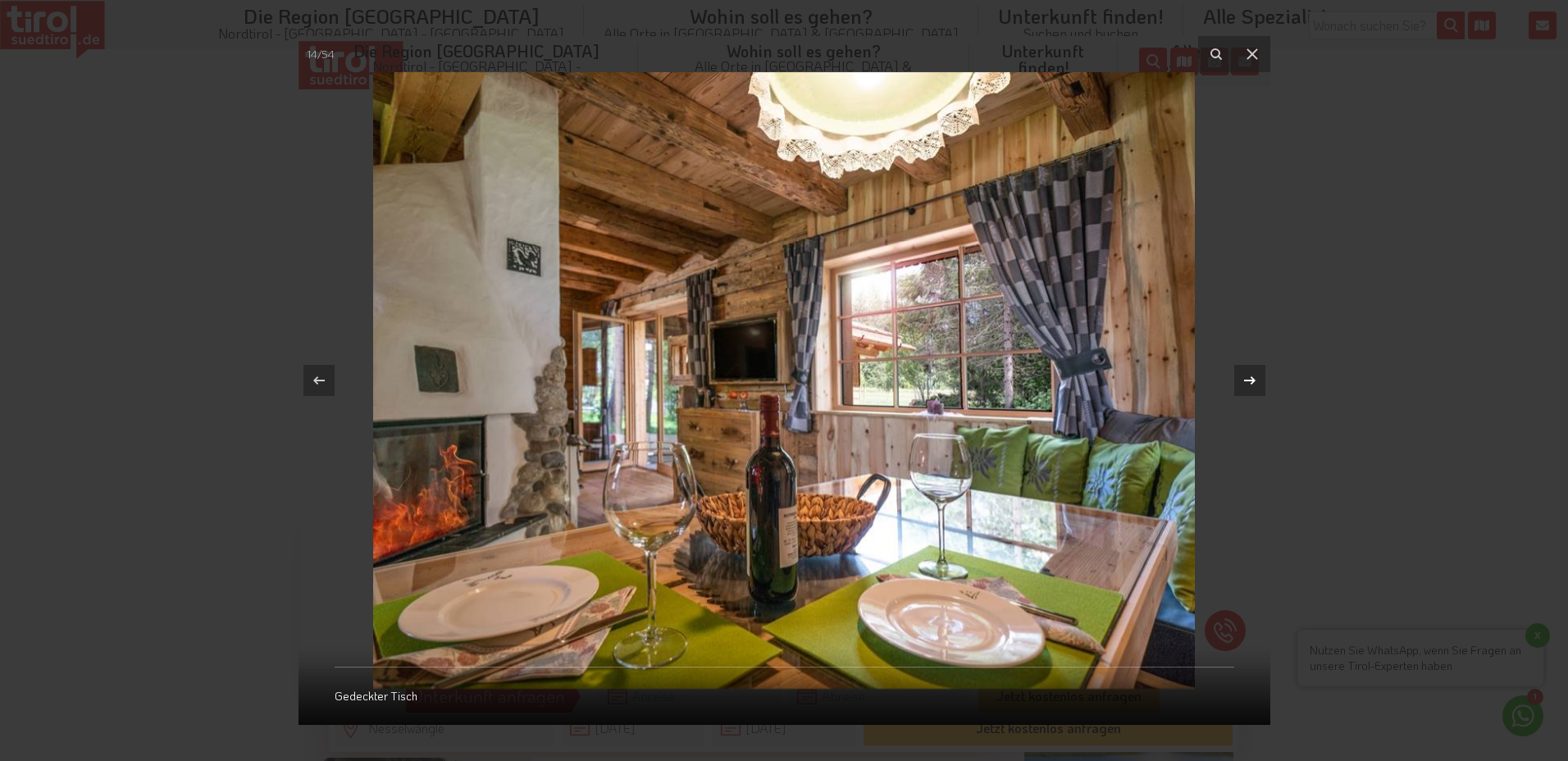
click at [1249, 379] on icon at bounding box center [1249, 380] width 20 height 20
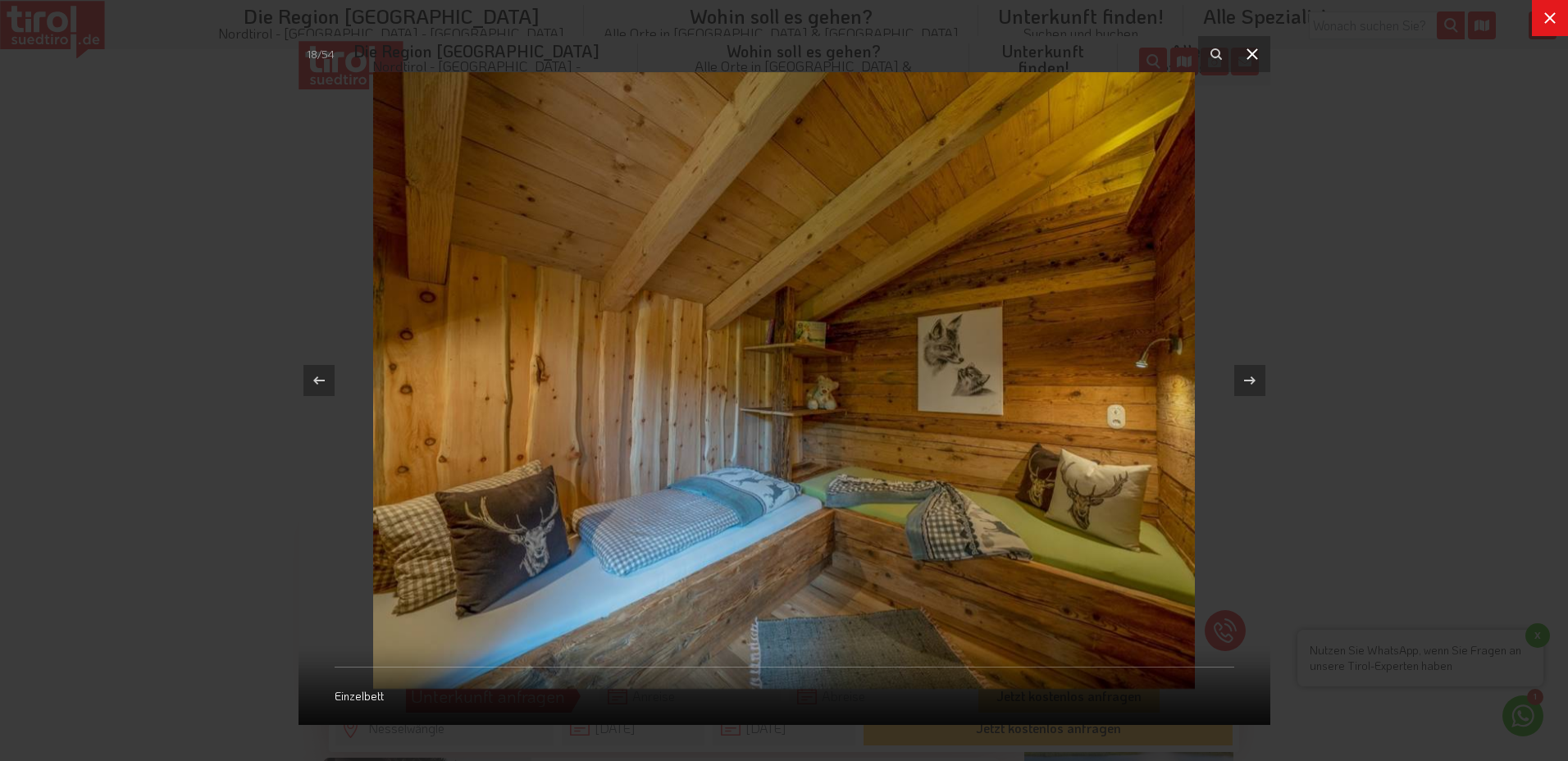
click at [1249, 57] on icon at bounding box center [1251, 53] width 11 height 11
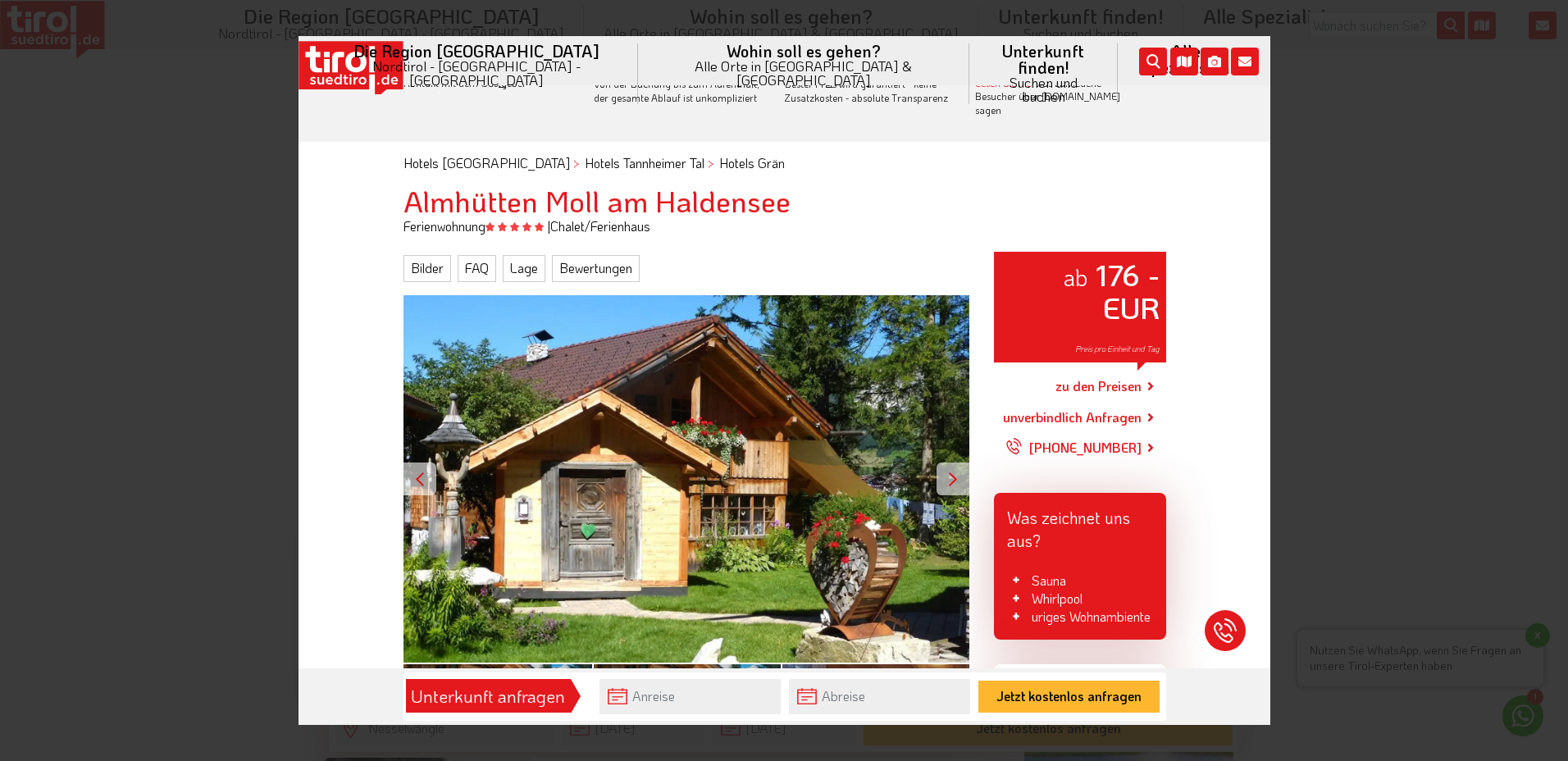
scroll to position [0, 0]
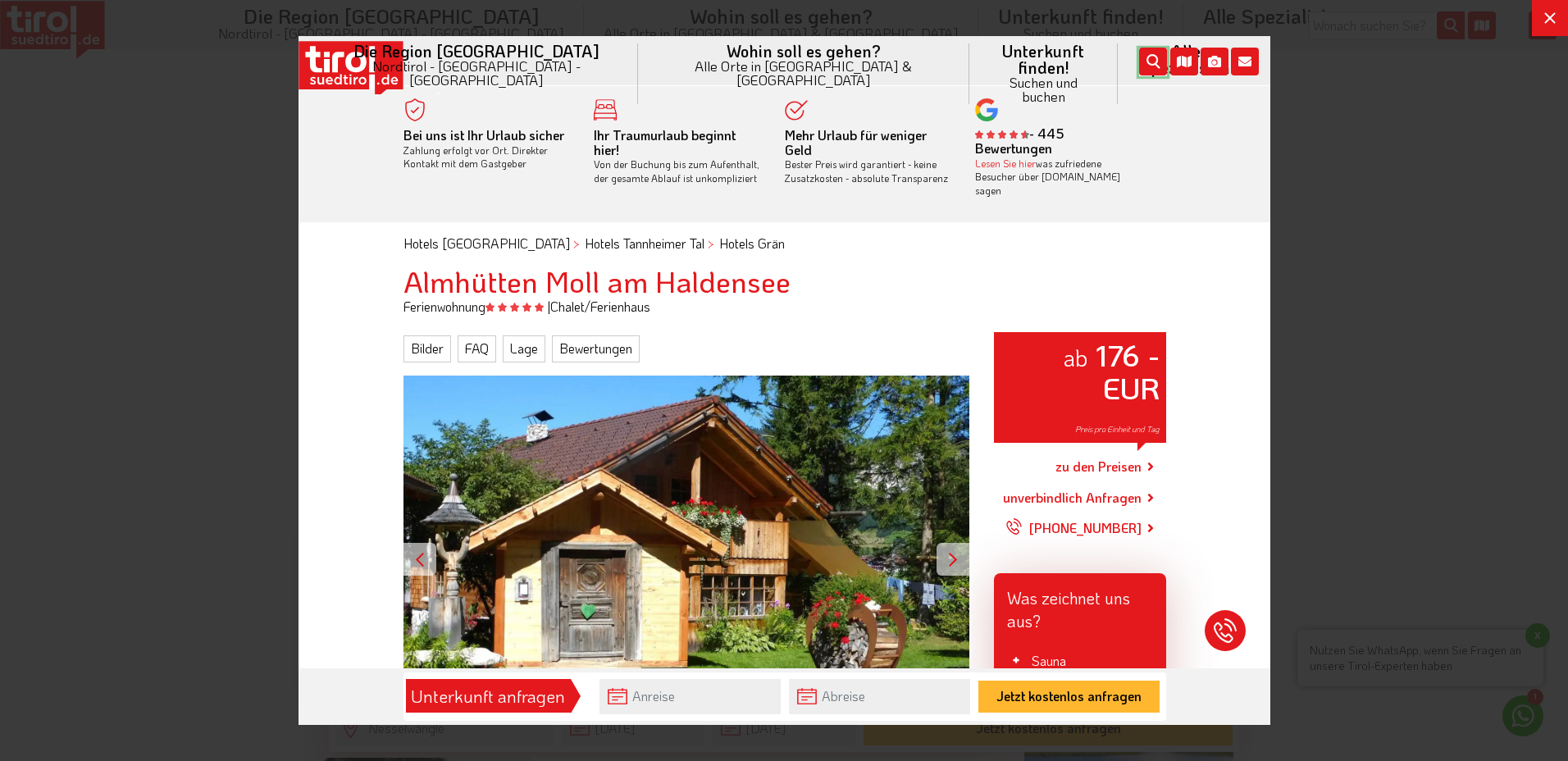
click at [1141, 65] on icon "submit" at bounding box center [1152, 62] width 28 height 28
click at [1554, 15] on icon at bounding box center [1550, 17] width 11 height 11
